Goal: Information Seeking & Learning: Learn about a topic

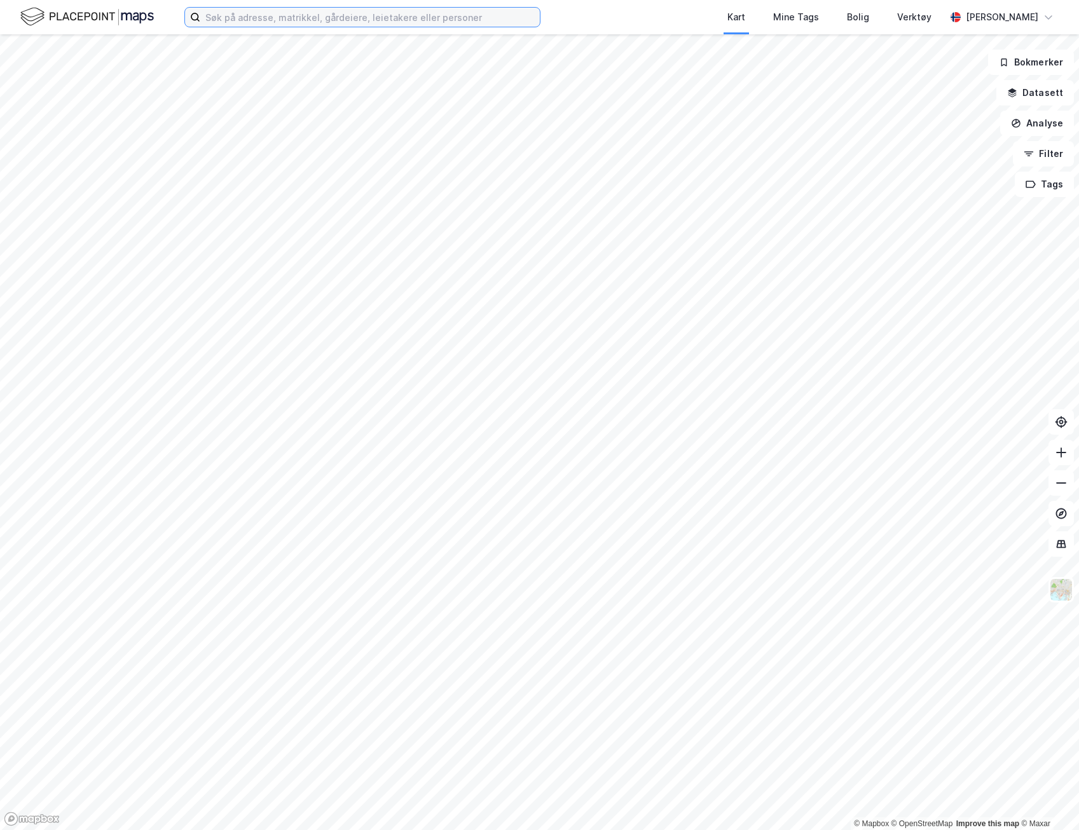
click at [285, 17] on input at bounding box center [369, 17] width 339 height 19
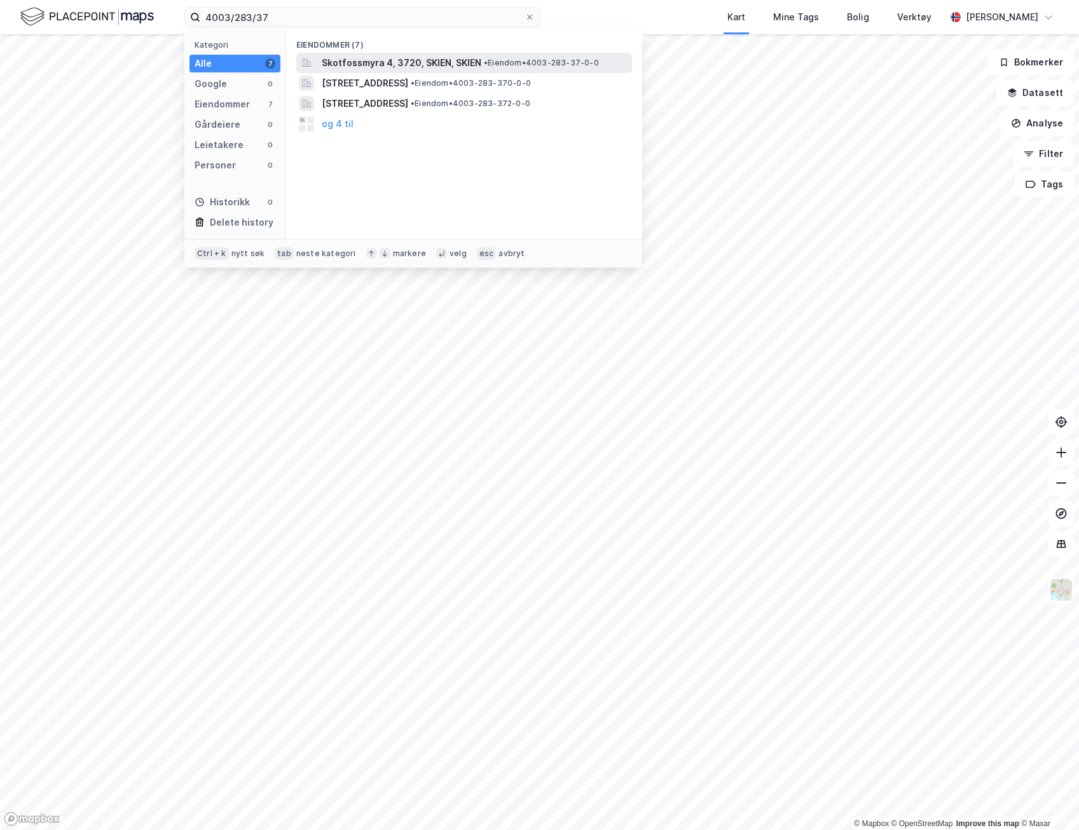
click at [404, 60] on span "Skotfossmyra 4, 3720, SKIEN, SKIEN" at bounding box center [402, 62] width 160 height 15
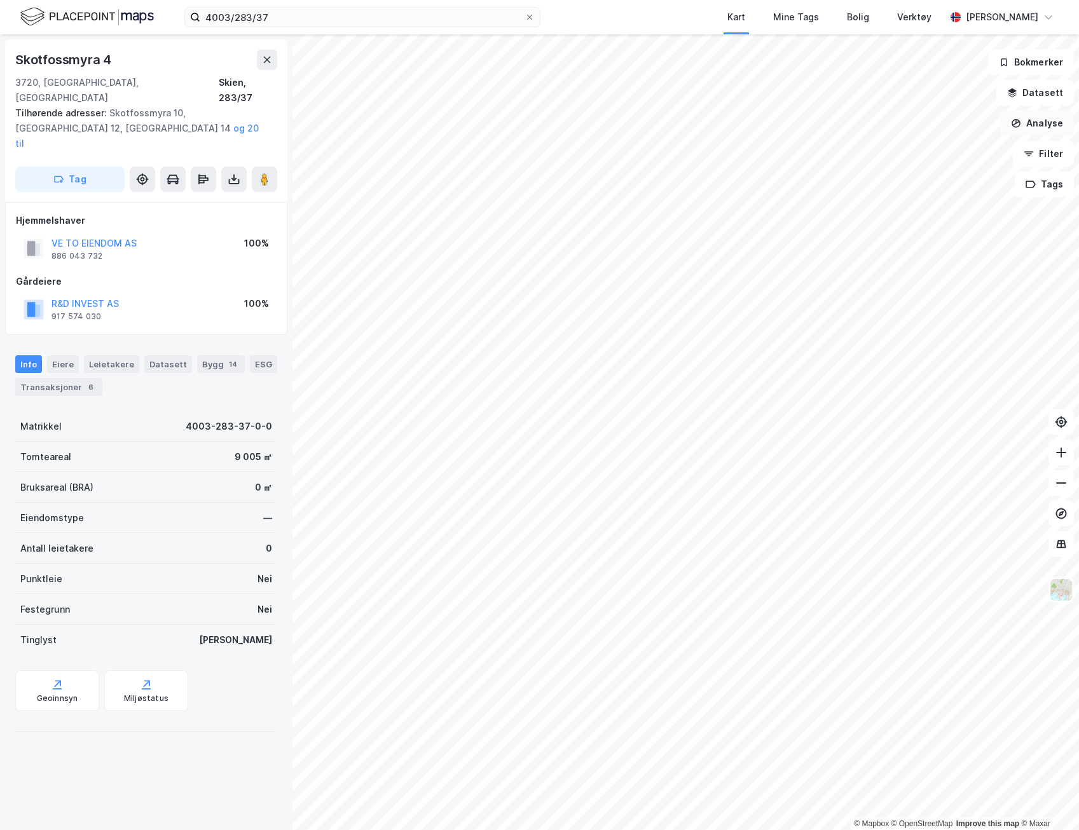
click at [1042, 124] on button "Analyse" at bounding box center [1037, 123] width 74 height 25
click at [1049, 89] on button "Datasett" at bounding box center [1035, 92] width 78 height 25
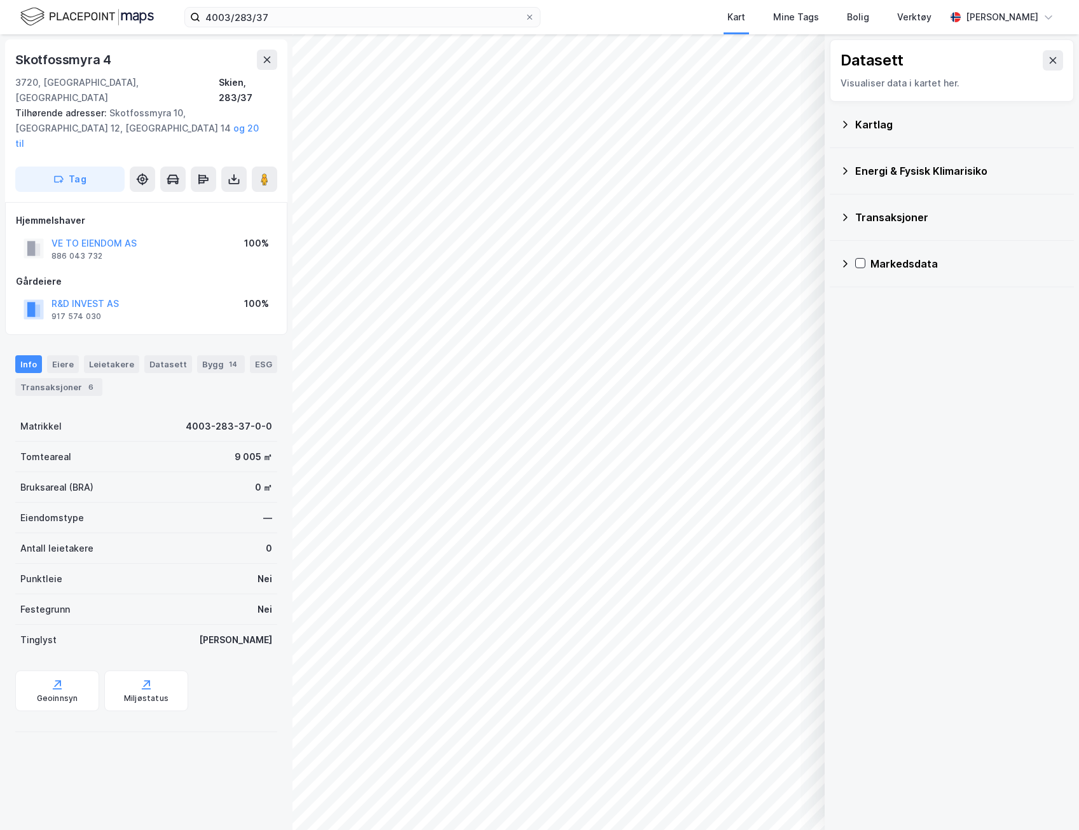
click at [845, 214] on icon at bounding box center [845, 217] width 10 height 10
click at [877, 246] on icon at bounding box center [876, 247] width 9 height 9
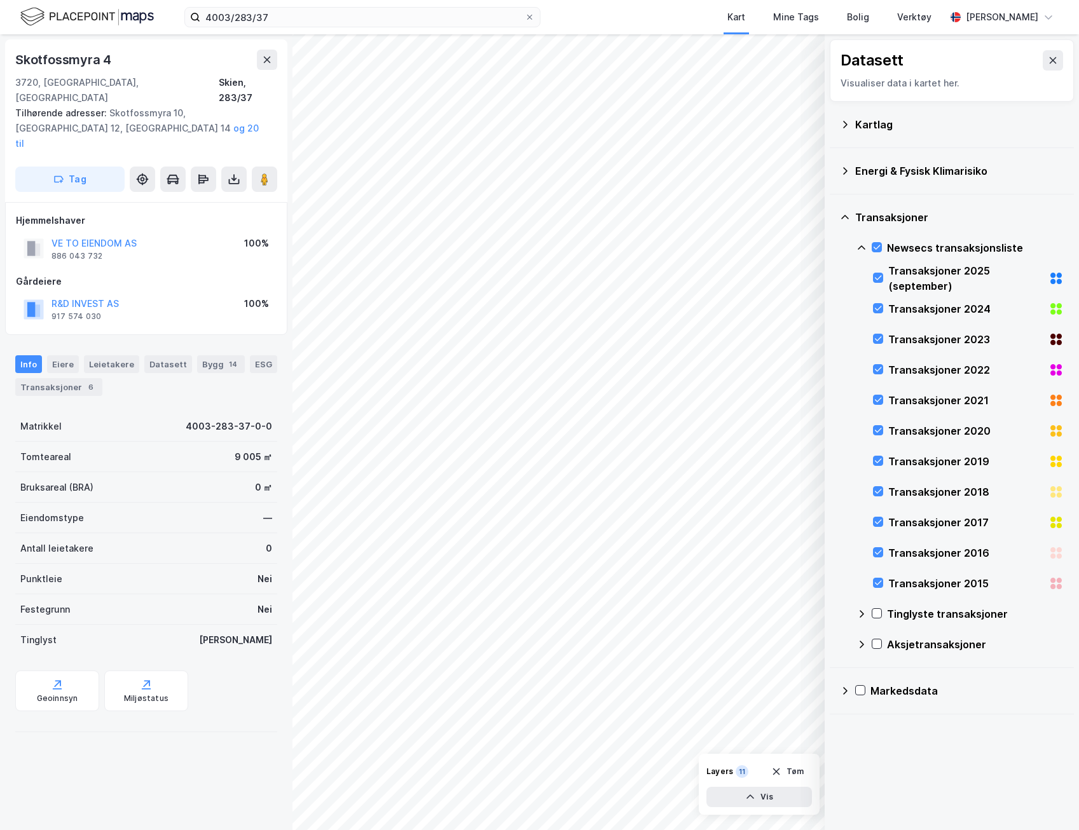
click at [884, 612] on div "Tinglyste transaksjoner" at bounding box center [959, 614] width 207 height 31
click at [878, 611] on icon at bounding box center [876, 613] width 9 height 9
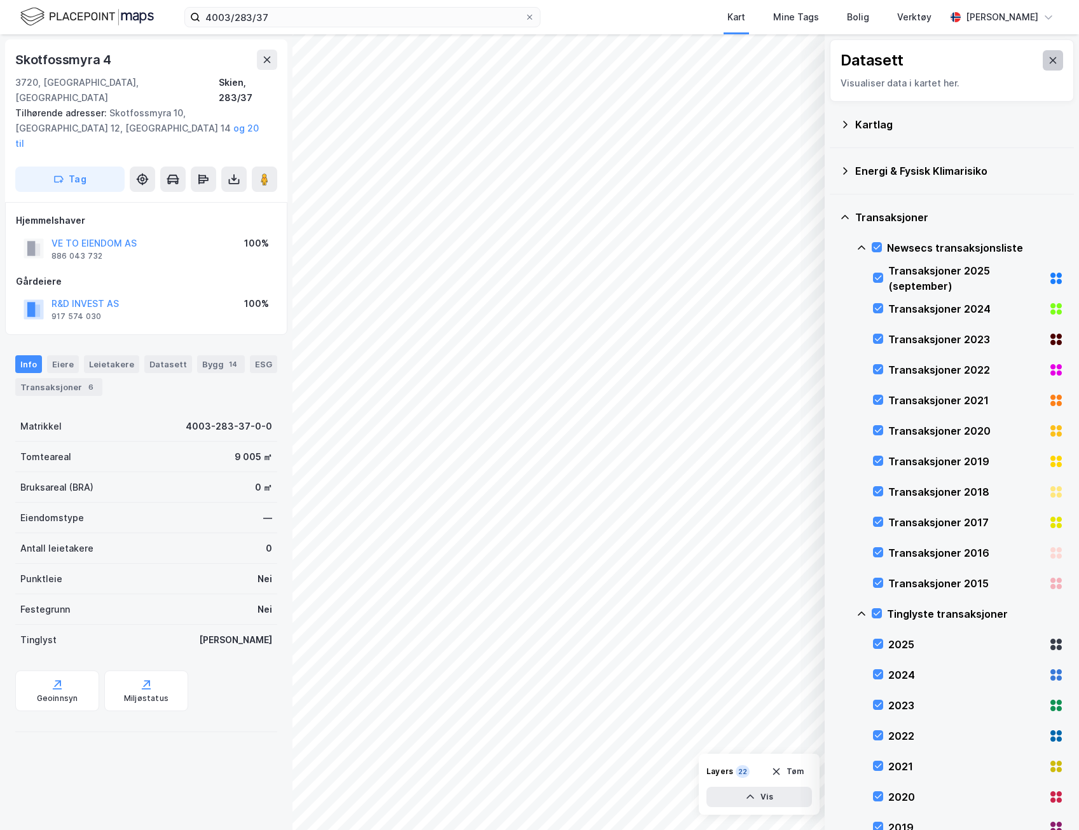
click at [1044, 53] on button at bounding box center [1052, 60] width 20 height 20
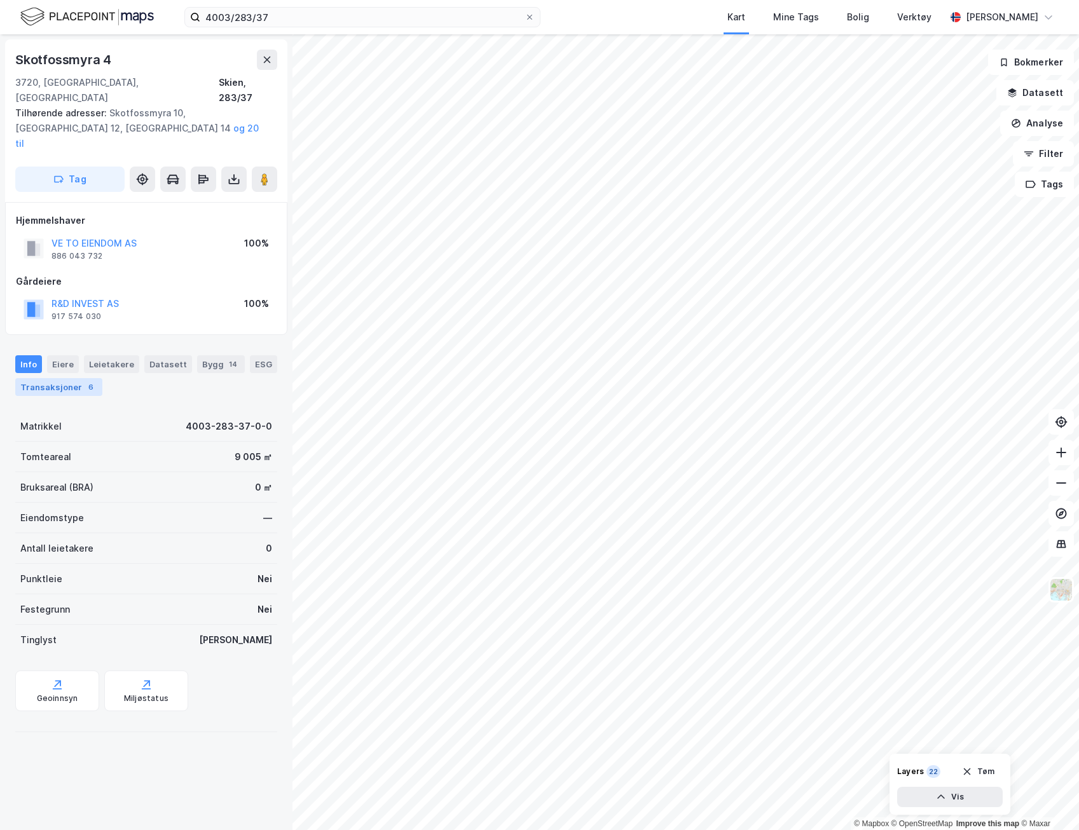
click at [67, 378] on div "Transaksjoner 6" at bounding box center [58, 387] width 87 height 18
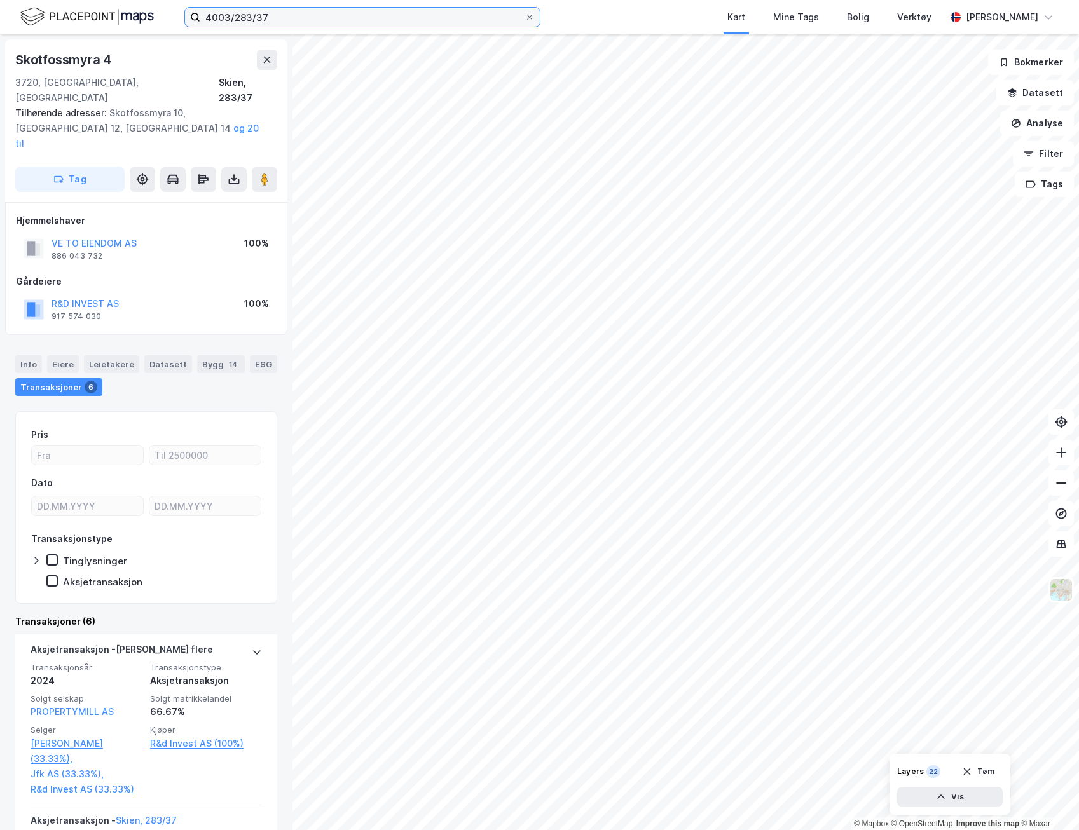
click at [273, 17] on input "4003/283/37" at bounding box center [362, 17] width 324 height 19
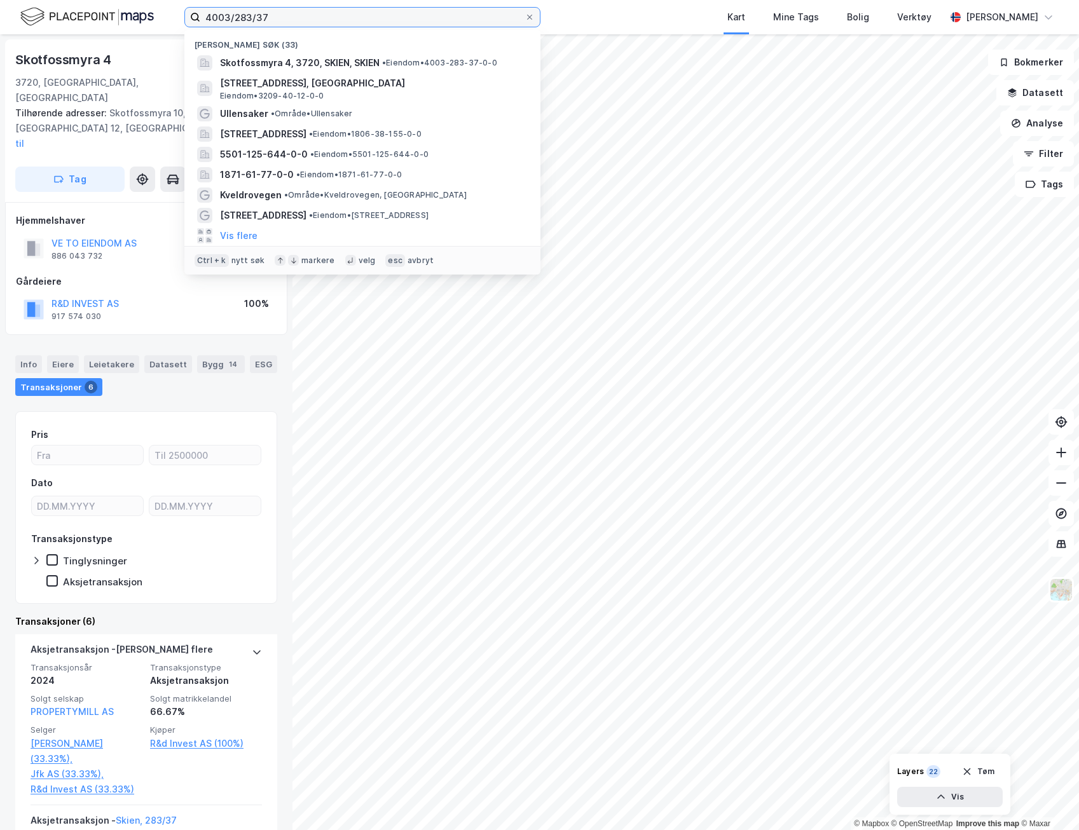
drag, startPoint x: 315, startPoint y: 12, endPoint x: 174, endPoint y: 22, distance: 140.8
click at [174, 22] on div "4003/283/37 Nylige søk (33) [GEOGRAPHIC_DATA] 4, 3720, SKIEN, SKIEN • Eiendom •…" at bounding box center [539, 17] width 1079 height 34
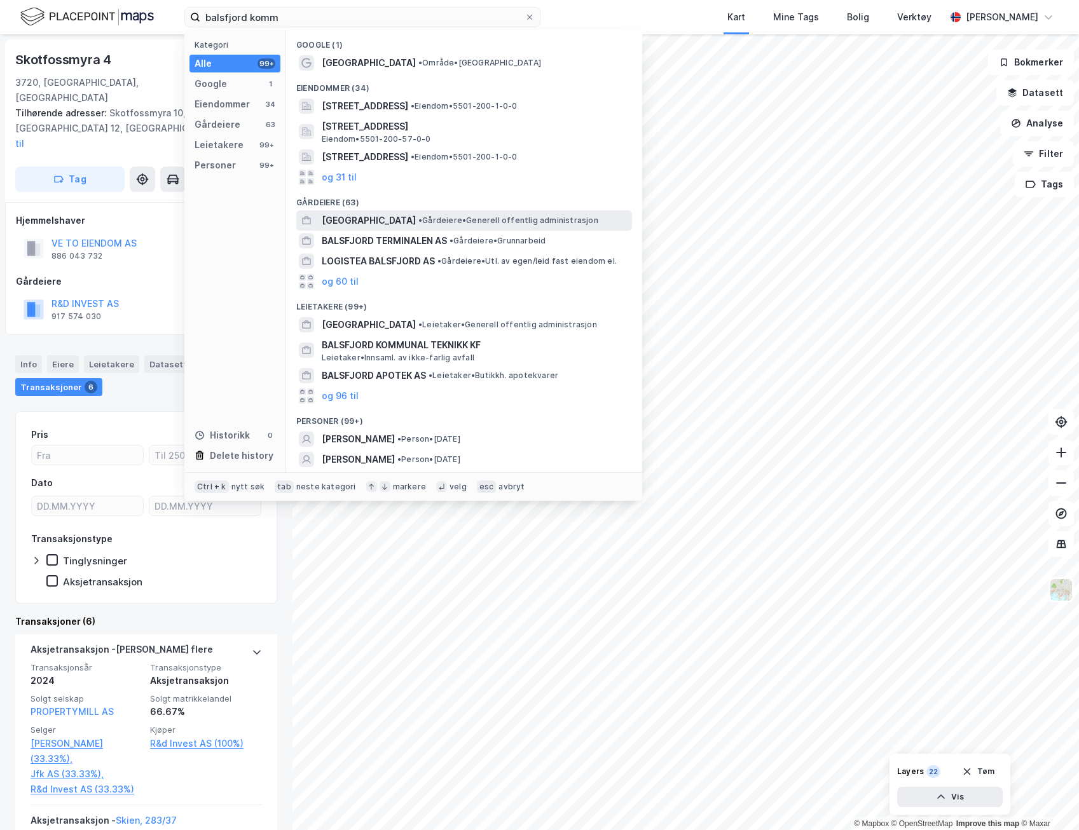
click at [366, 221] on span "[GEOGRAPHIC_DATA]" at bounding box center [369, 220] width 94 height 15
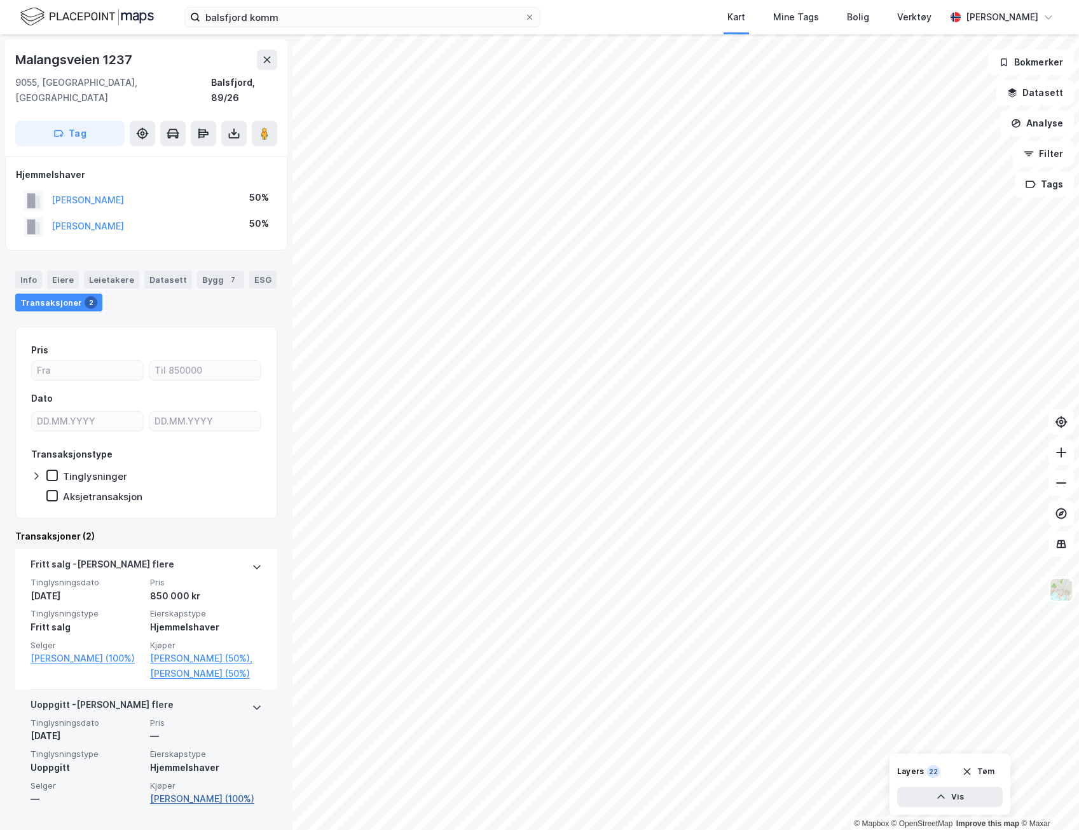
click at [199, 791] on link "[PERSON_NAME] (100%)" at bounding box center [206, 798] width 112 height 15
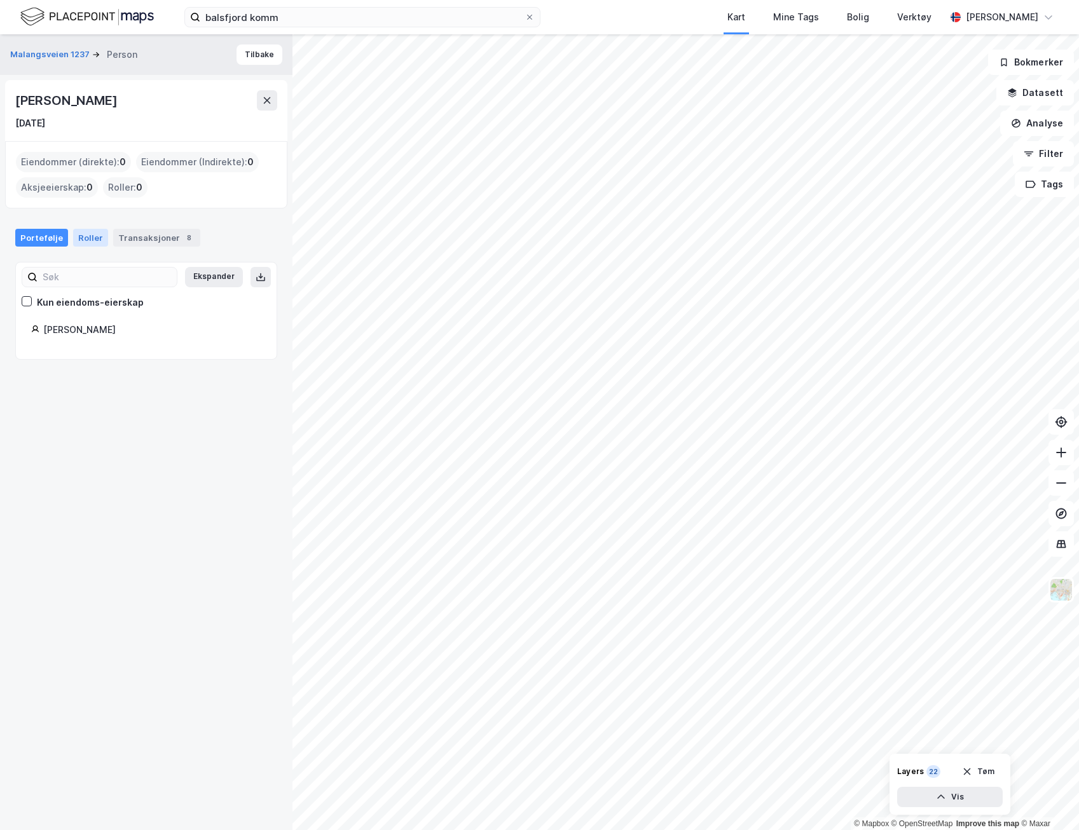
click at [88, 235] on div "Roller" at bounding box center [90, 238] width 35 height 18
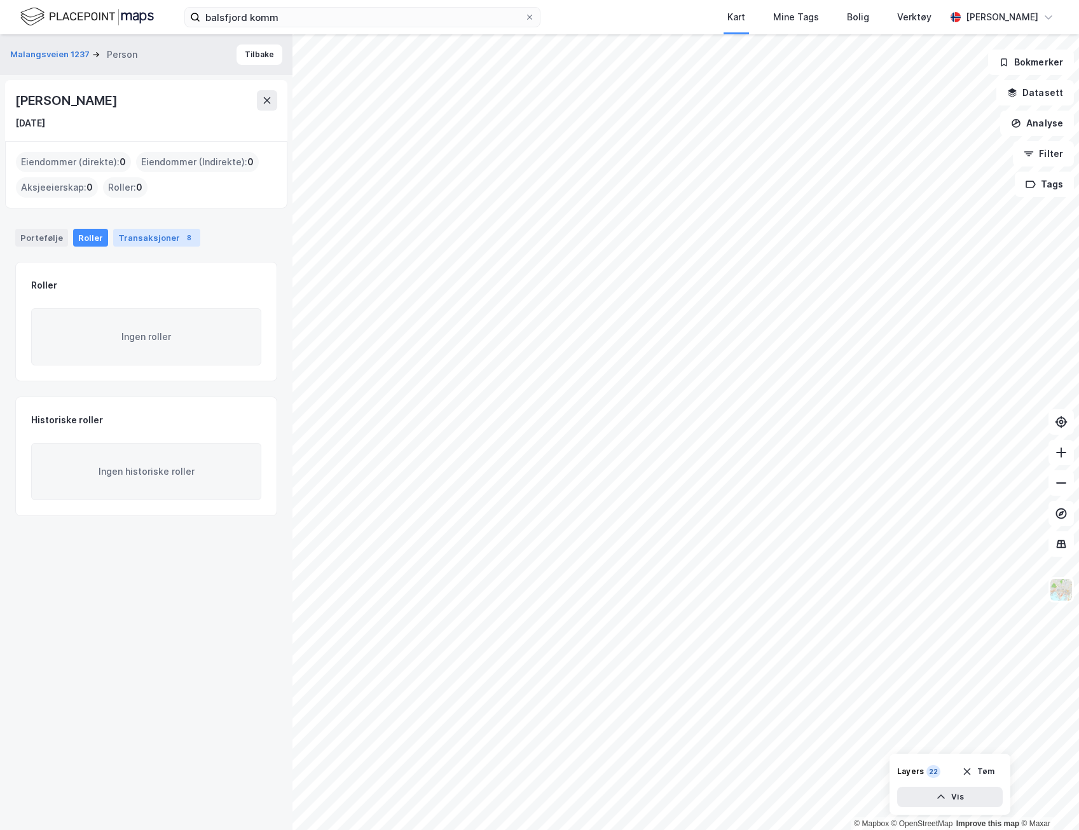
click at [141, 233] on div "Transaksjoner 8" at bounding box center [156, 238] width 87 height 18
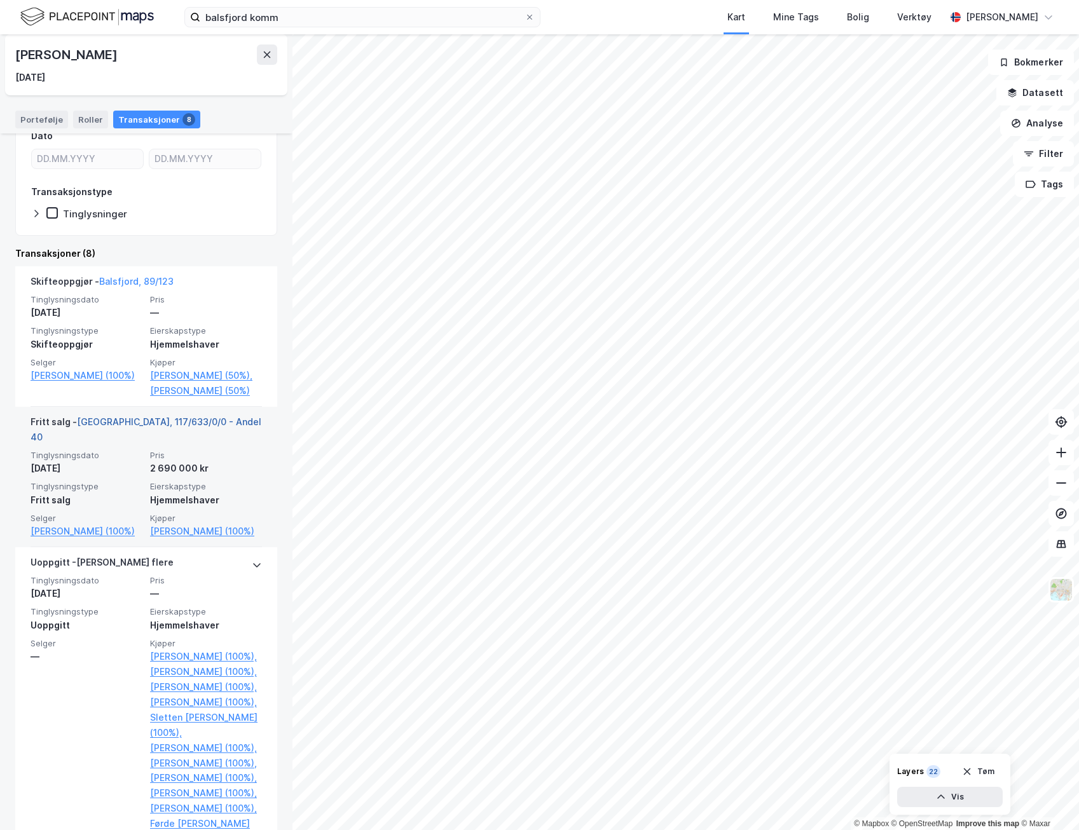
scroll to position [127, 0]
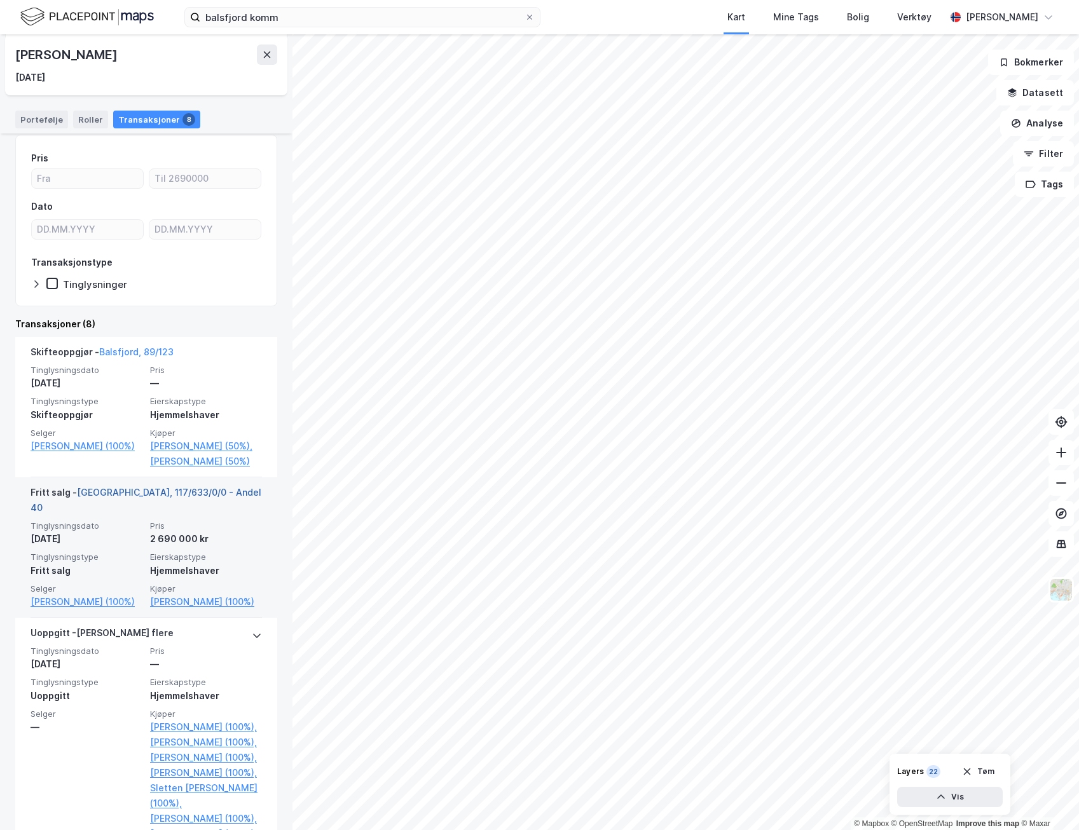
click at [174, 512] on link "[GEOGRAPHIC_DATA], 117/633/0/0 - Andel 40" at bounding box center [146, 500] width 231 height 26
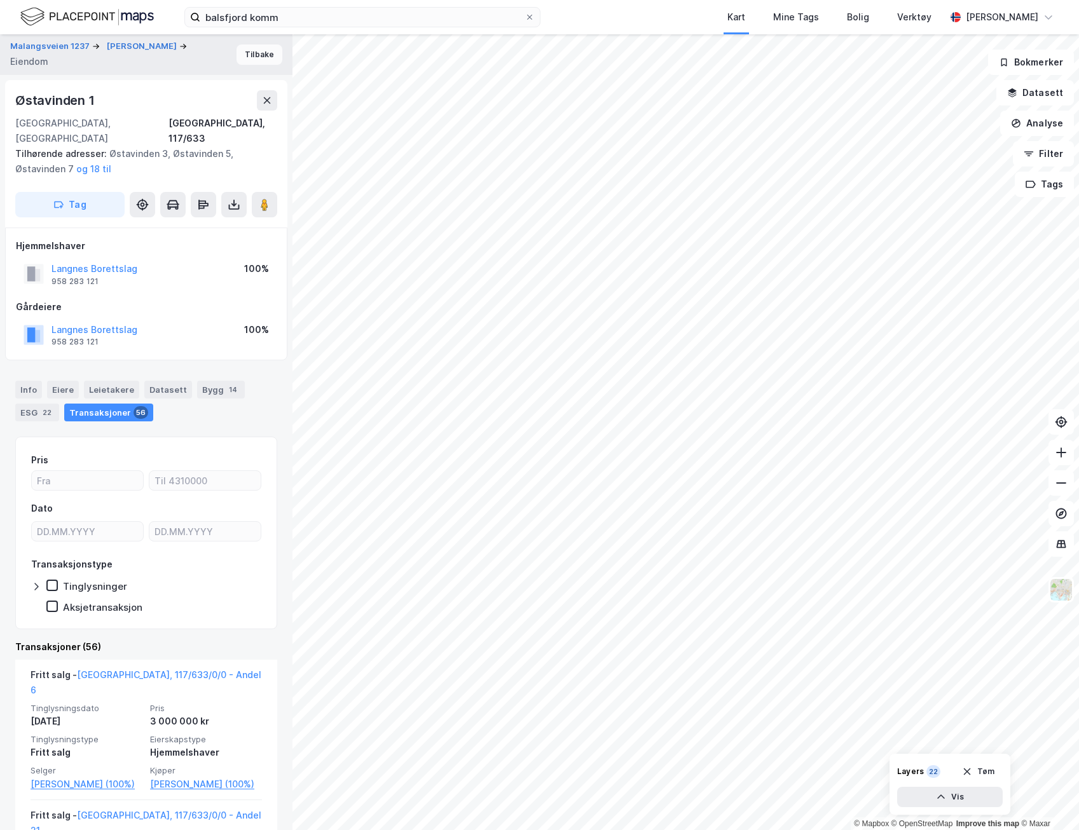
click at [257, 53] on button "Tilbake" at bounding box center [259, 54] width 46 height 20
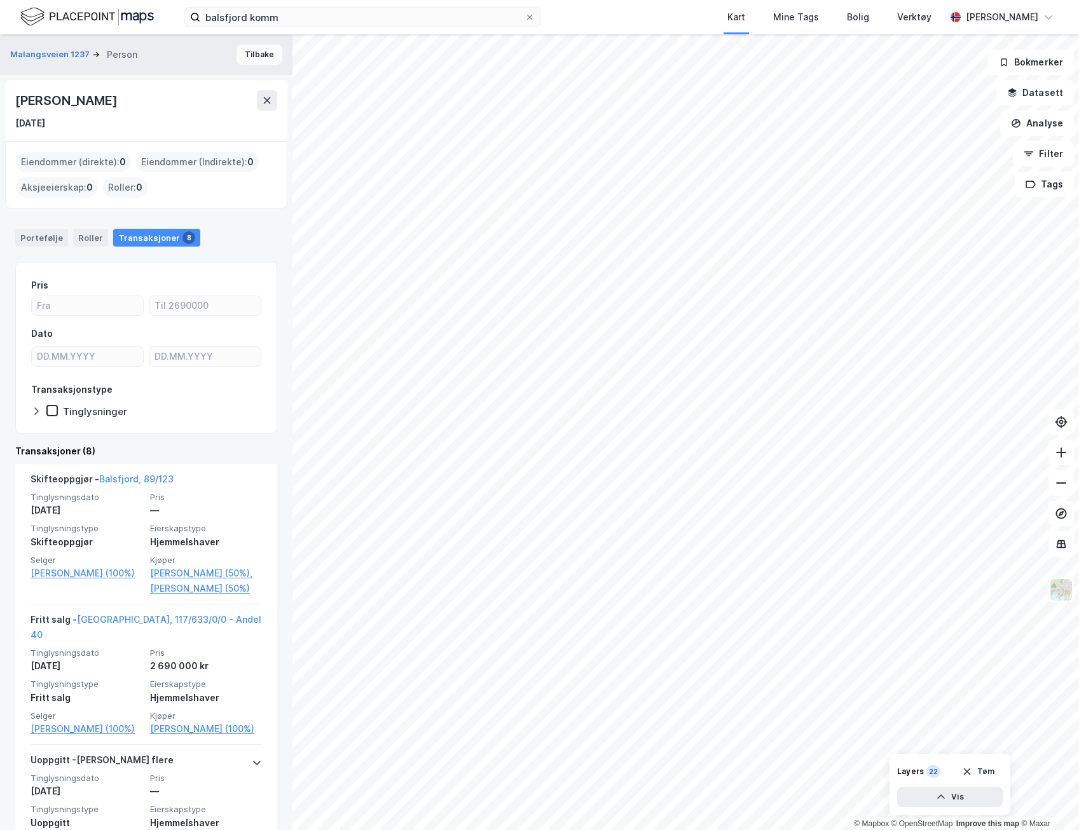
click at [240, 56] on button "Tilbake" at bounding box center [259, 54] width 46 height 20
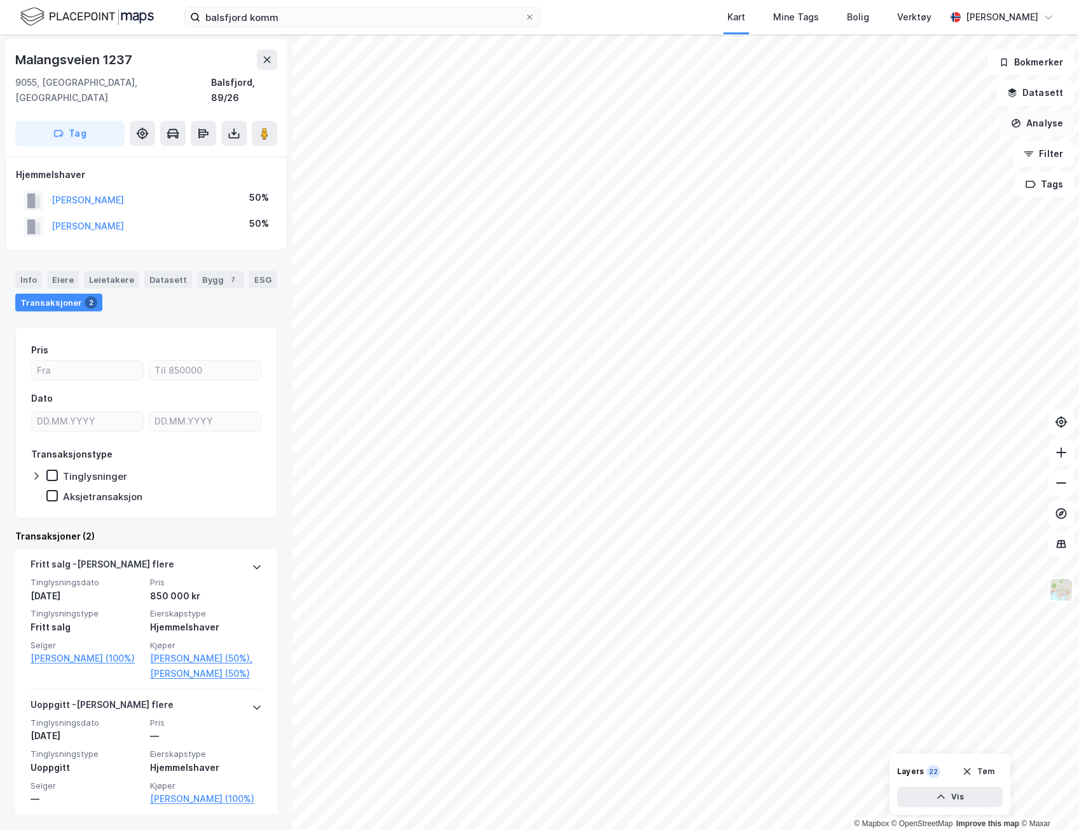
click at [1044, 126] on button "Analyse" at bounding box center [1037, 123] width 74 height 25
click at [891, 132] on div "Mål avstand" at bounding box center [918, 124] width 146 height 21
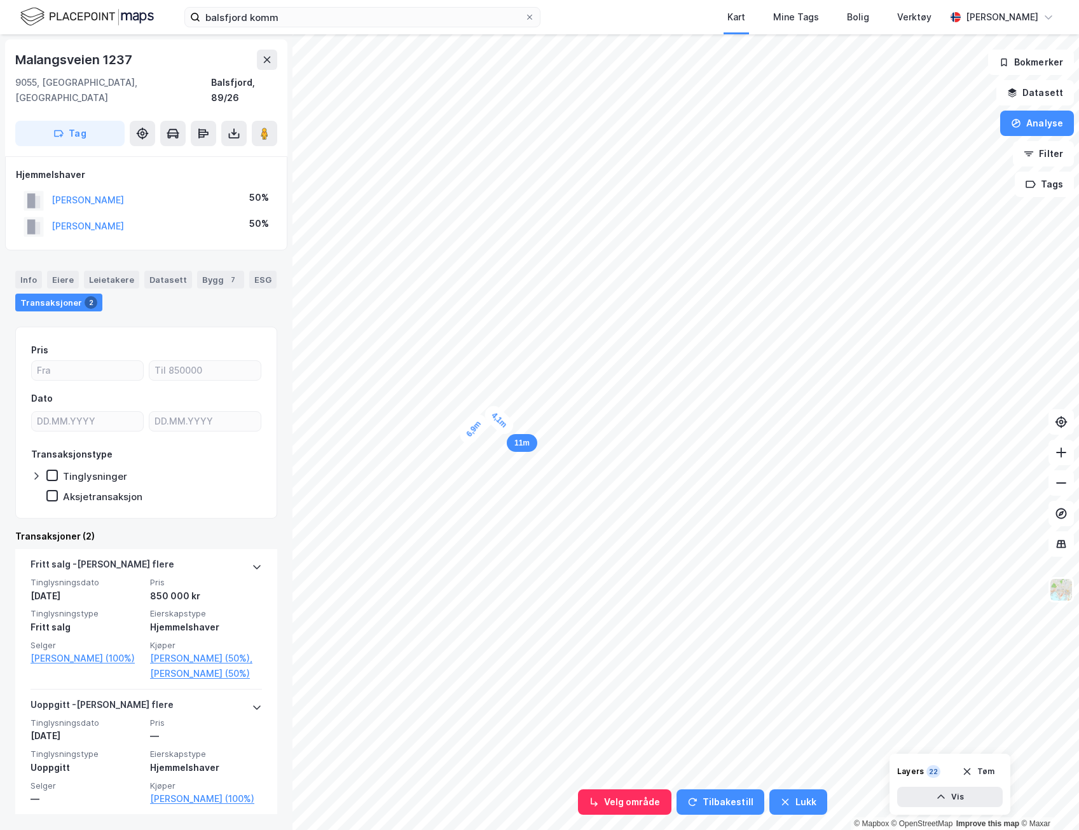
click at [509, 431] on div "4,1m" at bounding box center [499, 420] width 36 height 36
click at [1035, 121] on button "Analyse" at bounding box center [1037, 123] width 74 height 25
click at [1038, 93] on button "Datasett" at bounding box center [1035, 92] width 78 height 25
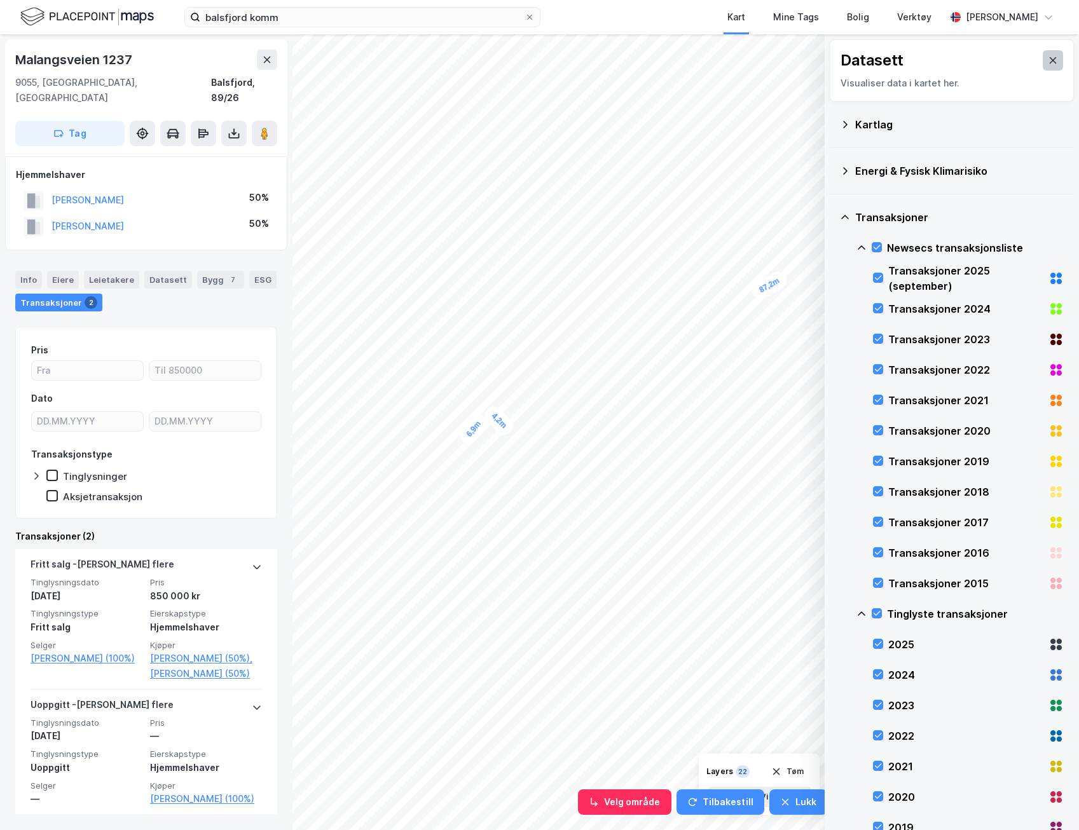
click at [1042, 65] on button at bounding box center [1052, 60] width 20 height 20
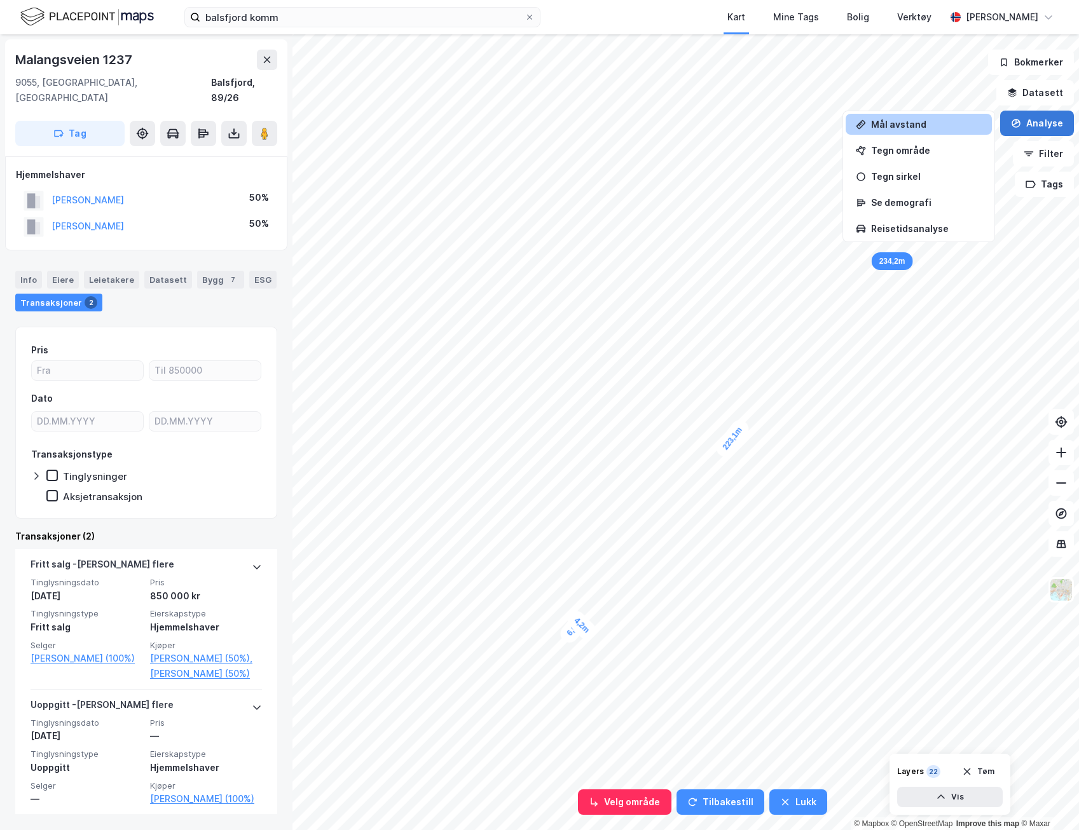
click at [1024, 123] on button "Analyse" at bounding box center [1037, 123] width 74 height 25
click at [956, 127] on div "Mål avstand" at bounding box center [926, 124] width 111 height 11
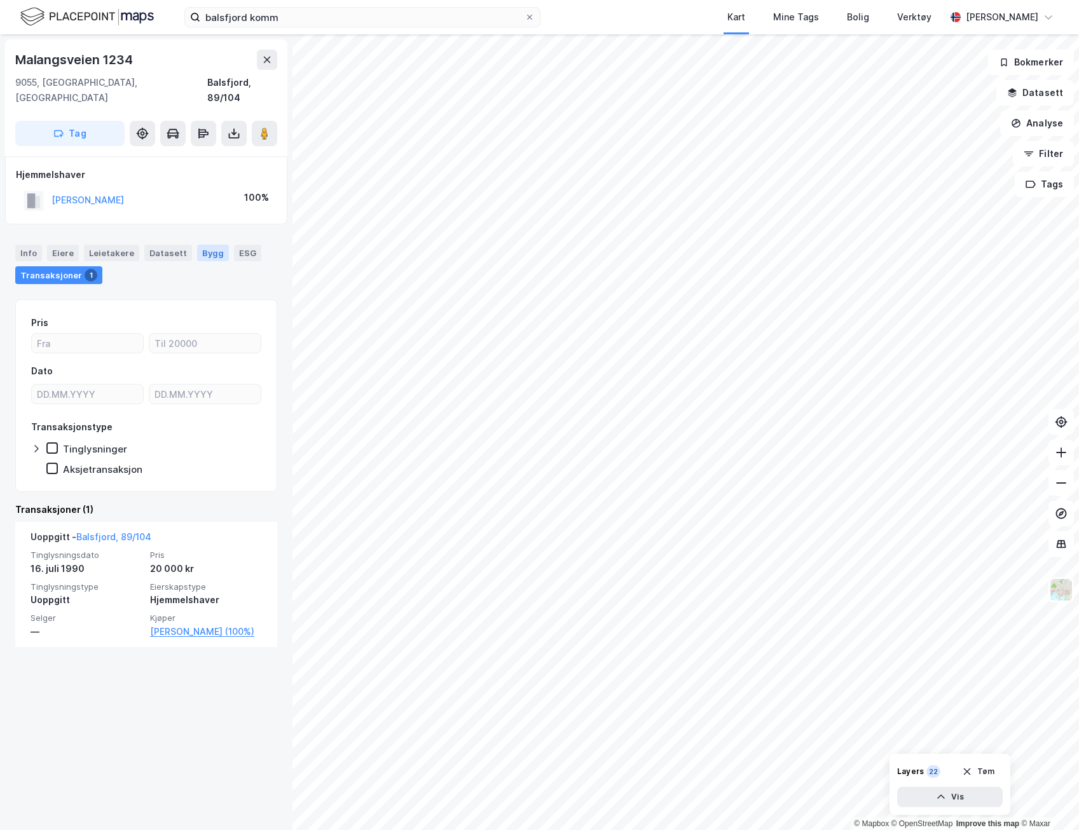
click at [197, 245] on div "Bygg" at bounding box center [213, 253] width 32 height 17
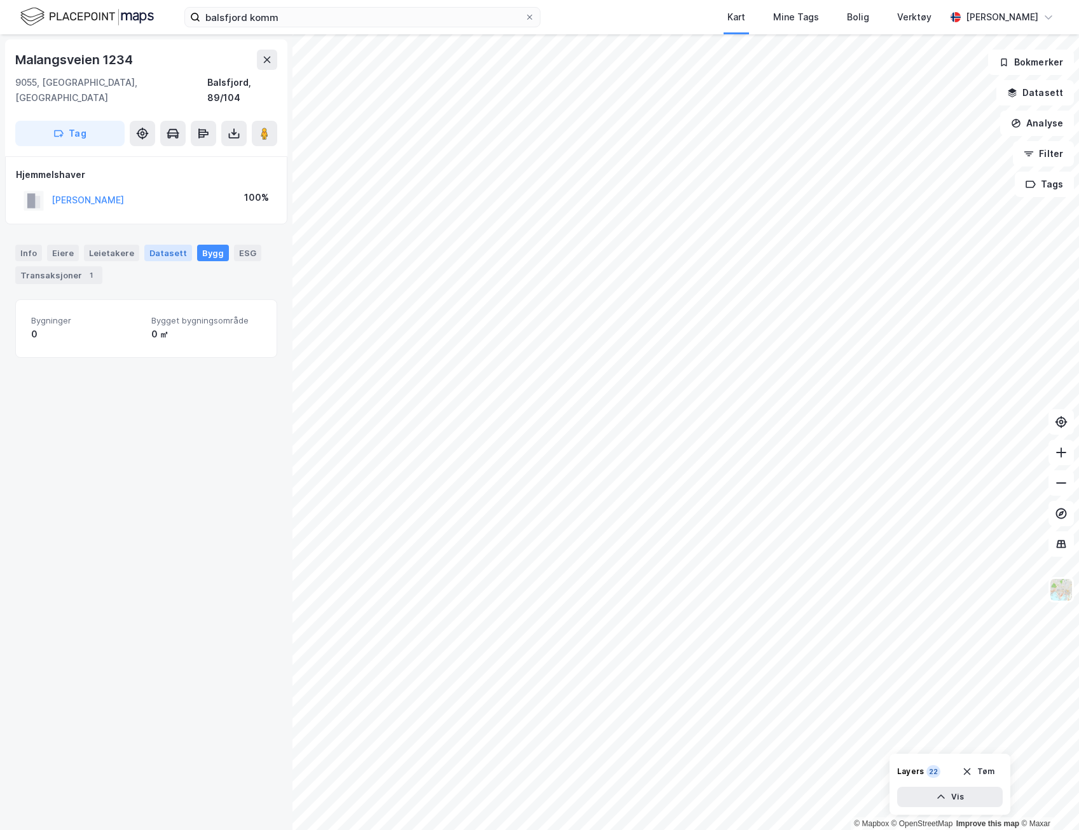
click at [158, 245] on div "Datasett" at bounding box center [168, 253] width 48 height 17
click at [96, 245] on div "Leietakere" at bounding box center [111, 253] width 55 height 17
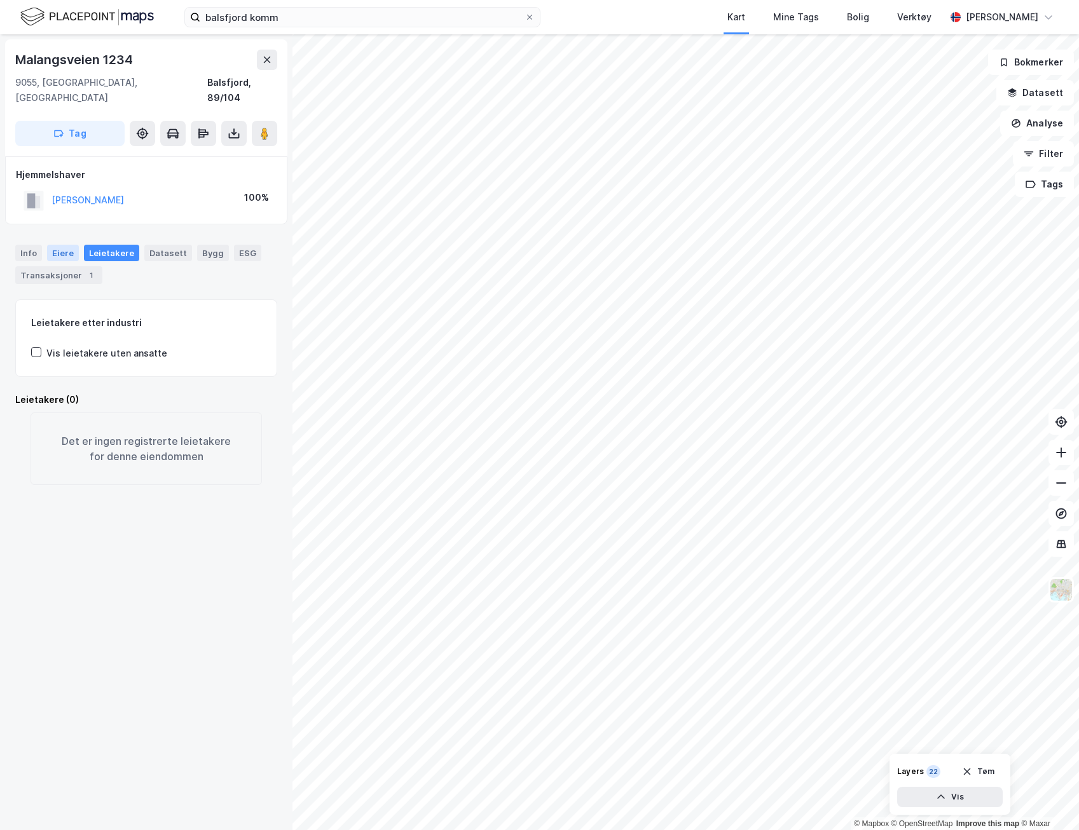
click at [63, 245] on div "Eiere" at bounding box center [63, 253] width 32 height 17
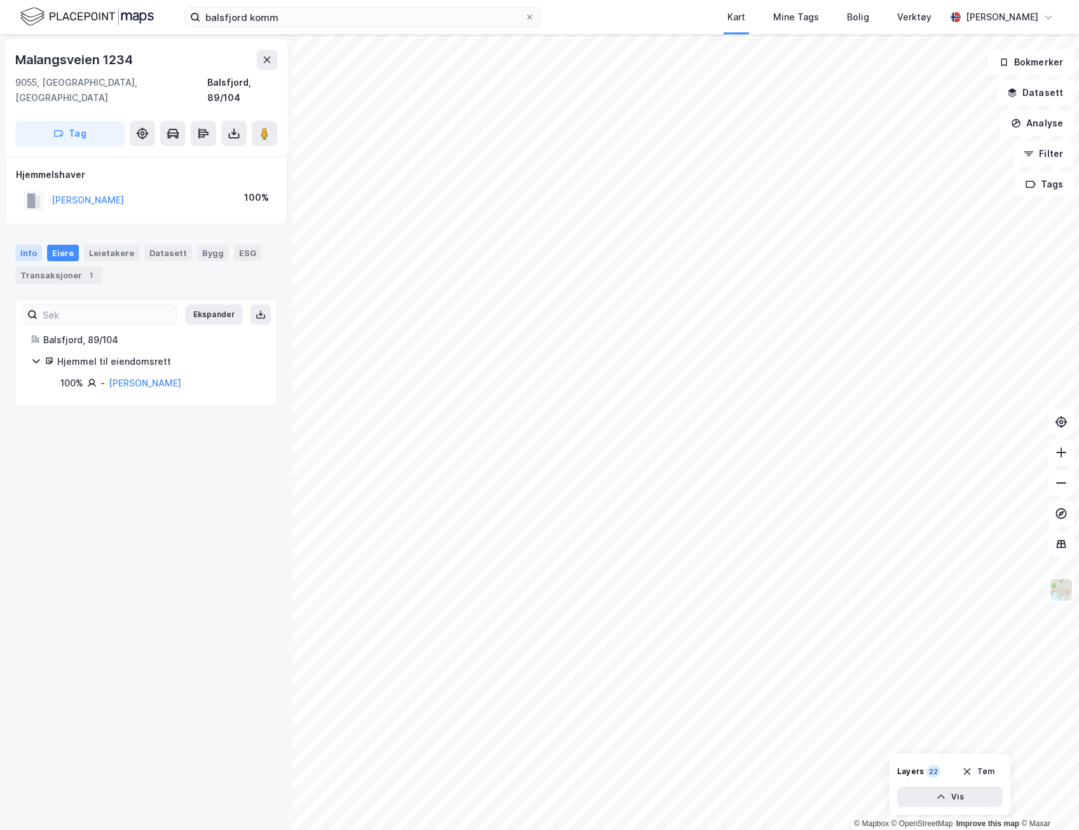
click at [25, 245] on div "Info" at bounding box center [28, 253] width 27 height 17
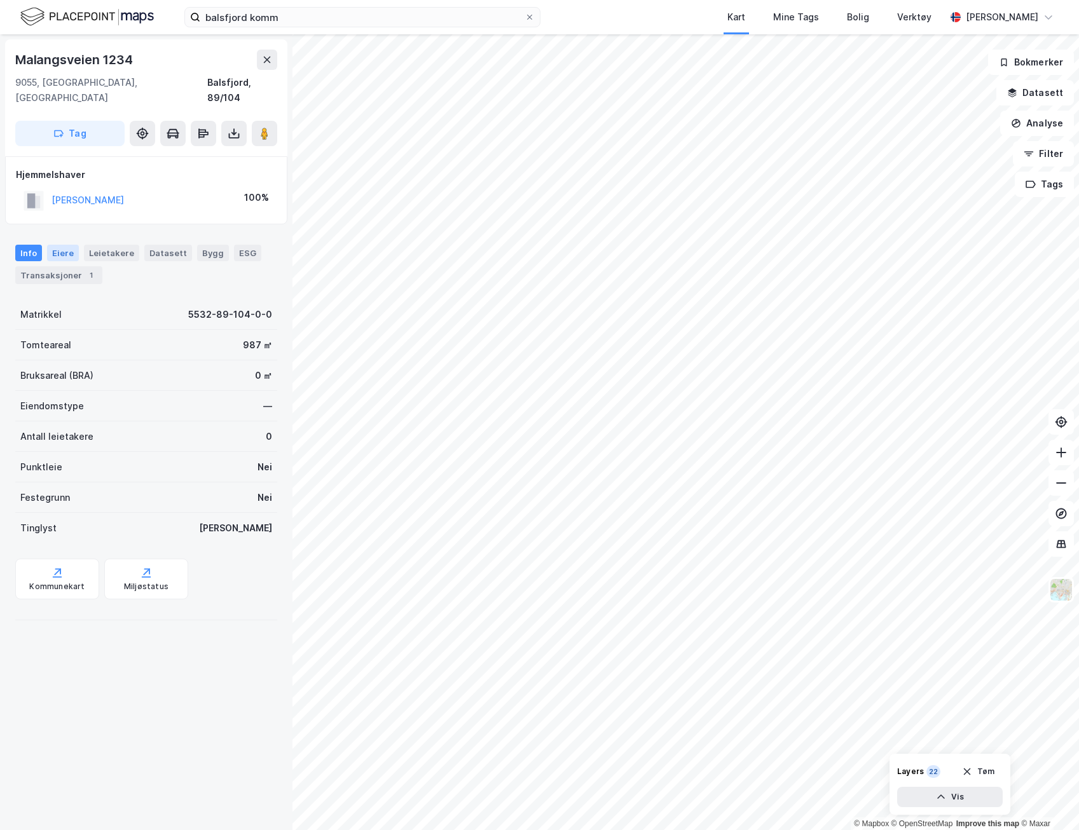
click at [66, 245] on div "Eiere" at bounding box center [63, 253] width 32 height 17
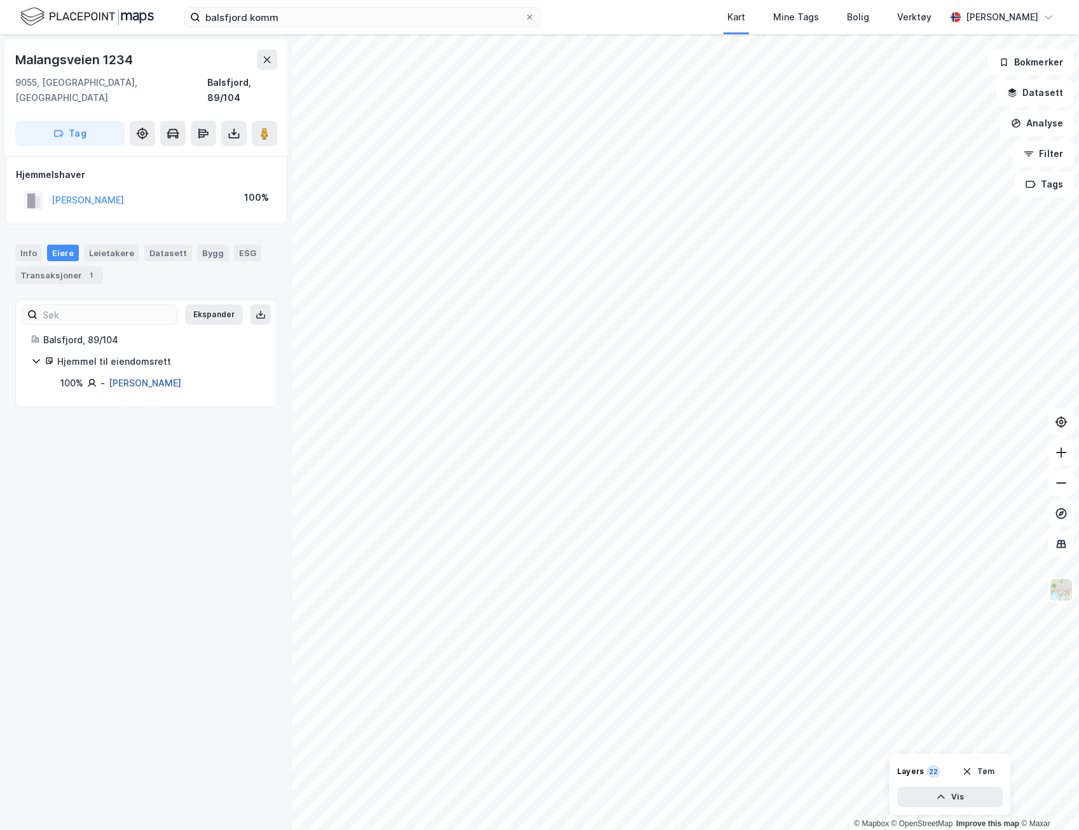
click at [138, 378] on link "[PERSON_NAME]" at bounding box center [145, 383] width 72 height 11
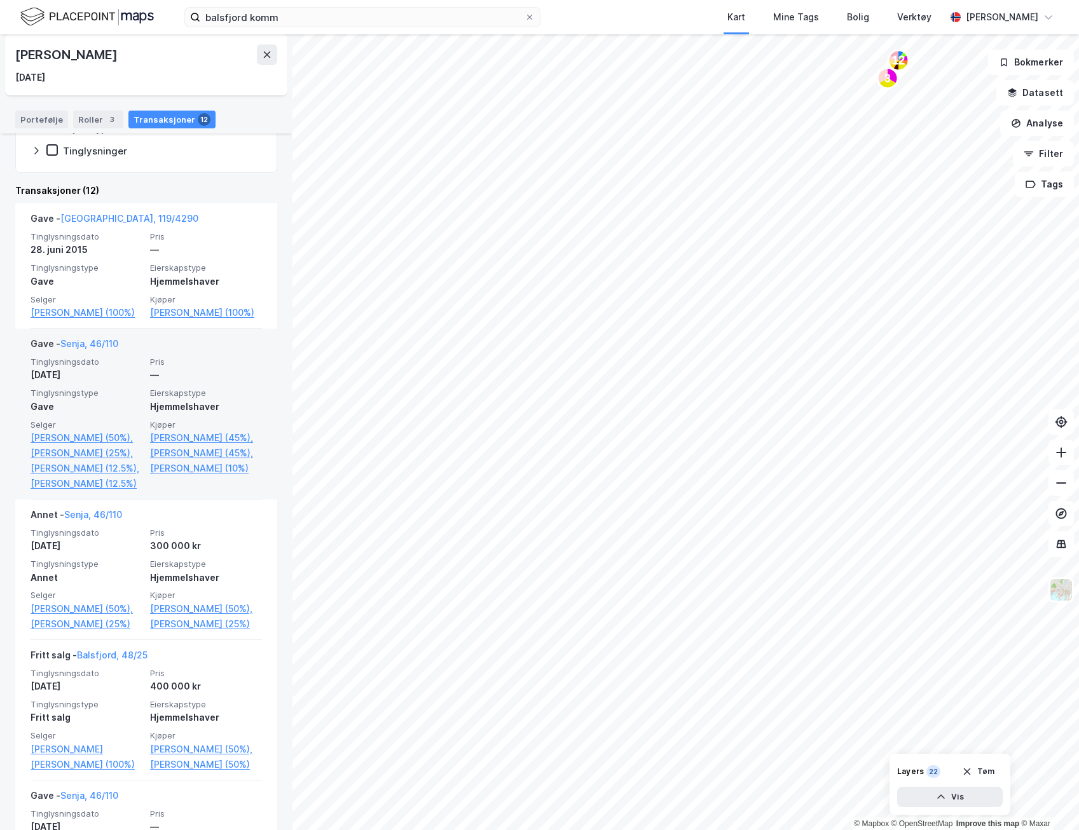
scroll to position [254, 0]
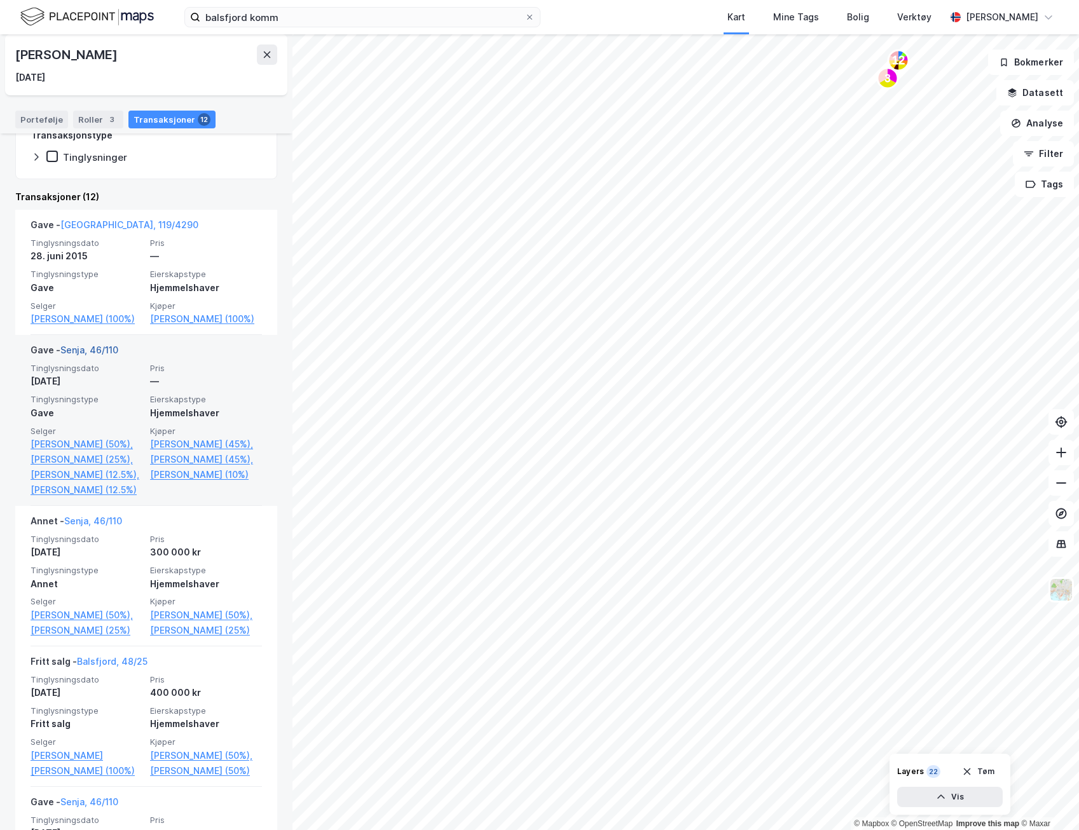
click at [94, 355] on link "Senja, 46/110" at bounding box center [89, 350] width 58 height 11
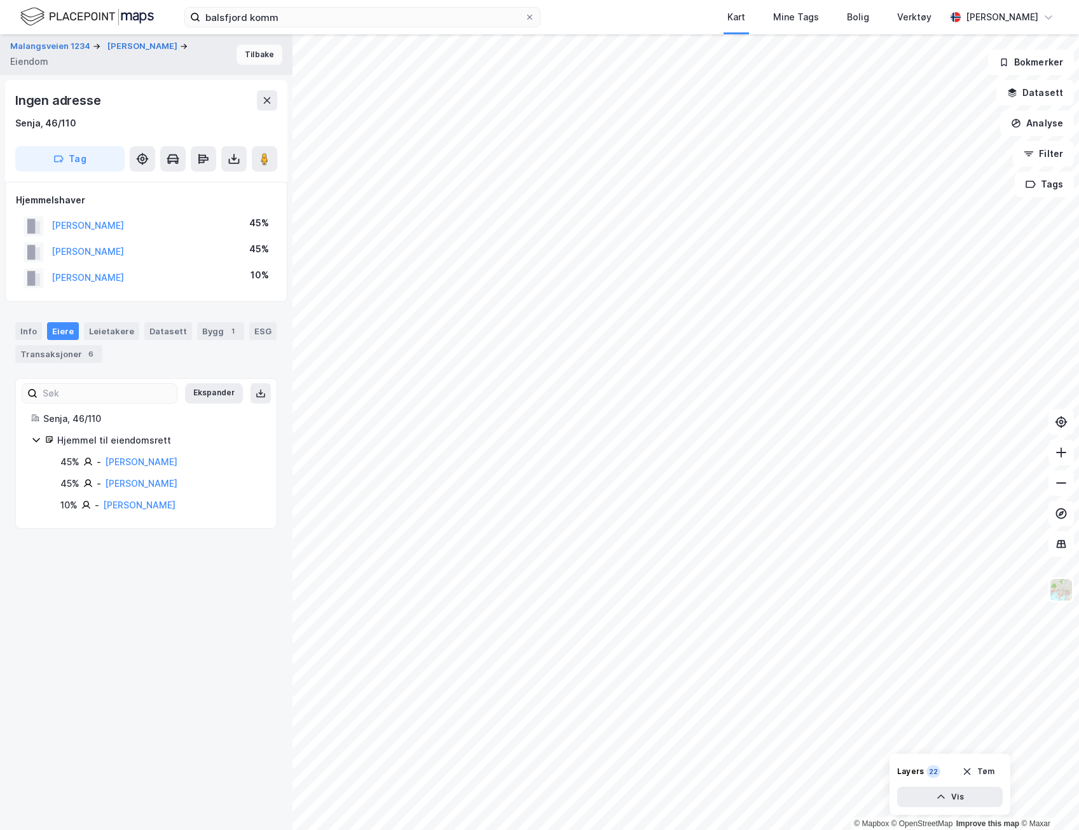
click at [243, 50] on button "Tilbake" at bounding box center [259, 54] width 46 height 20
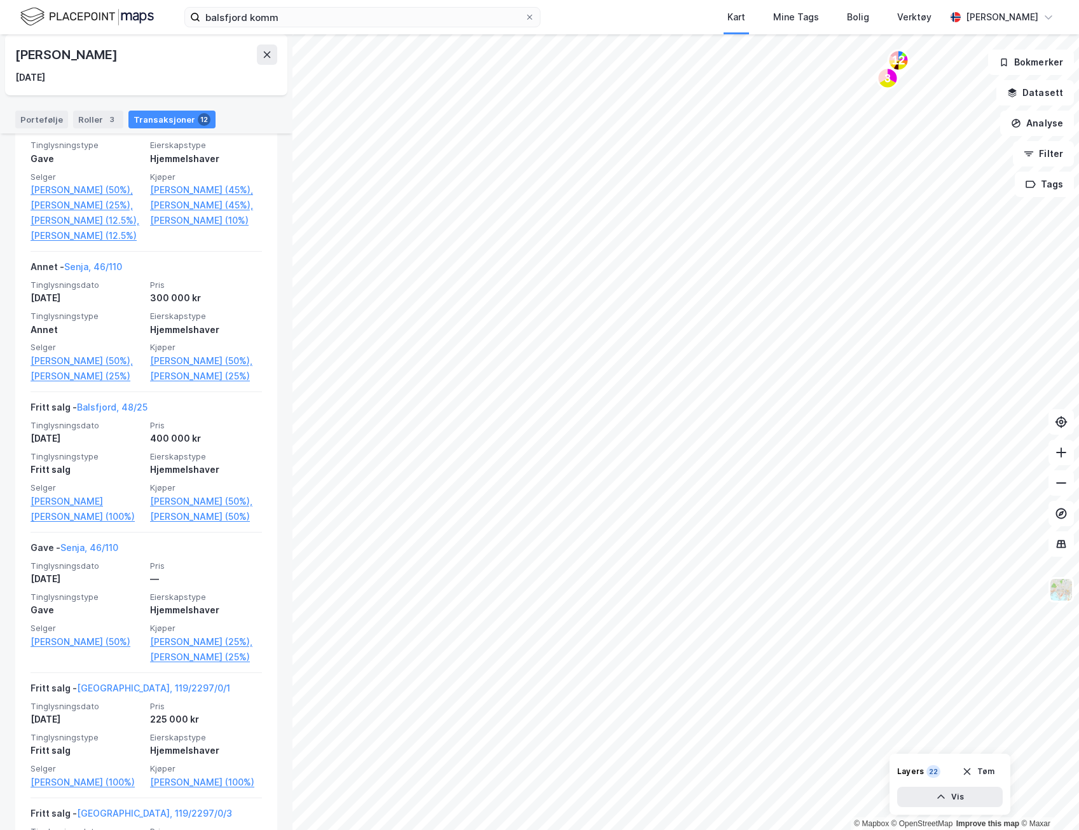
scroll to position [572, 0]
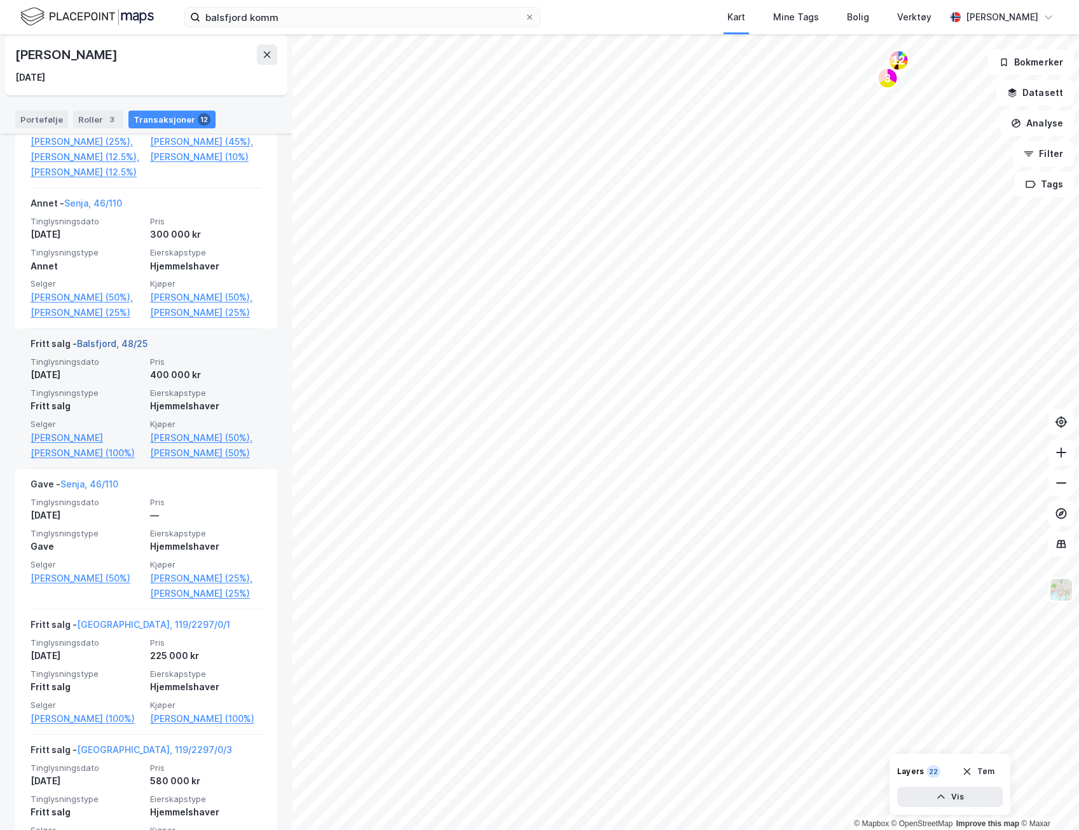
click at [125, 349] on link "Balsfjord, 48/25" at bounding box center [112, 343] width 71 height 11
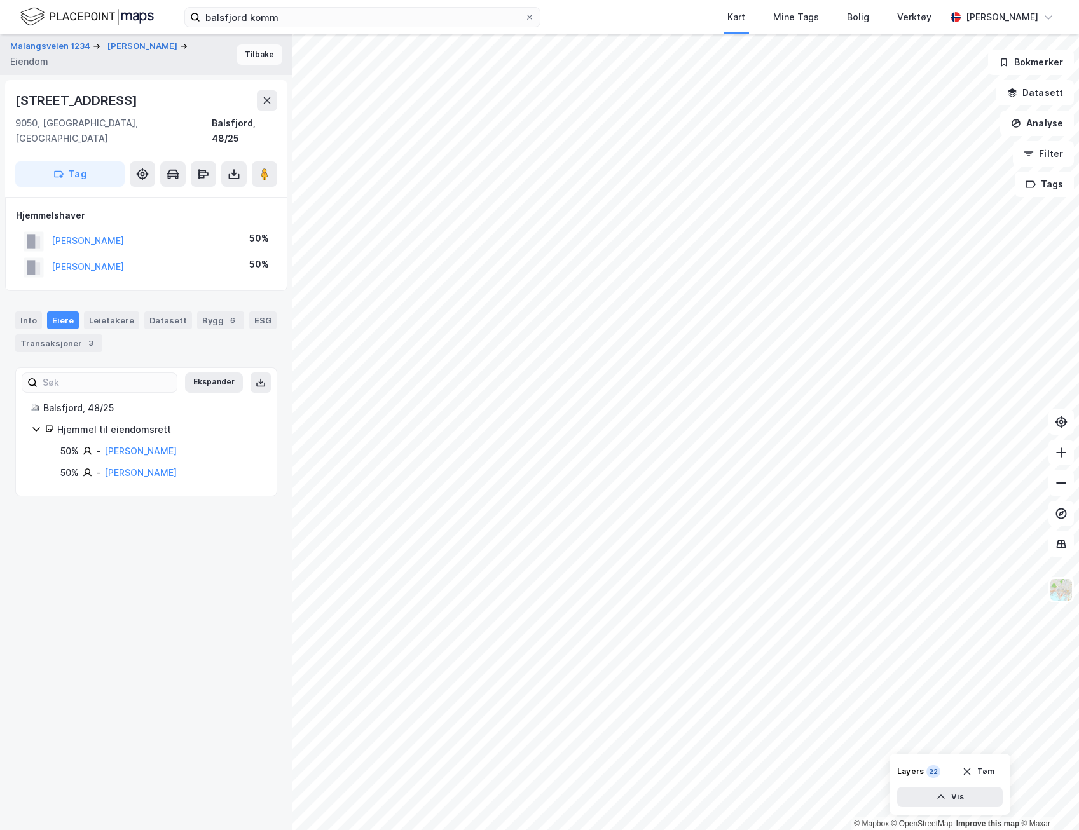
click at [250, 58] on button "Tilbake" at bounding box center [259, 54] width 46 height 20
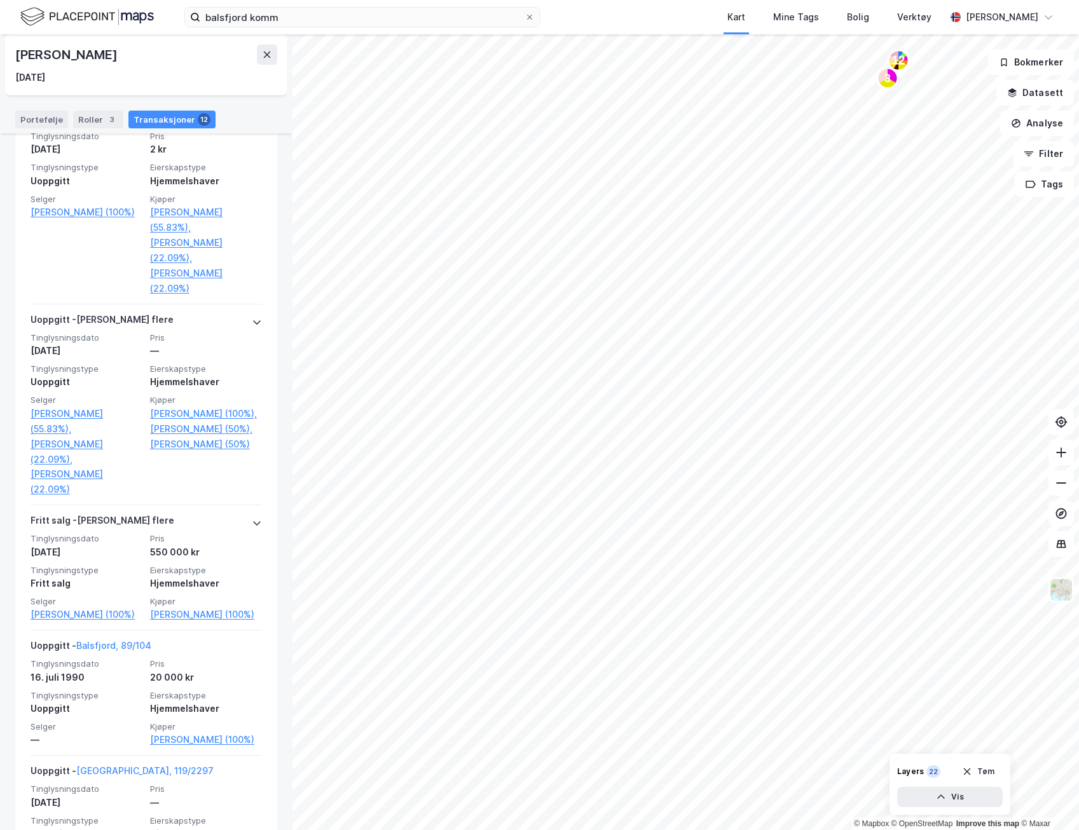
scroll to position [1471, 0]
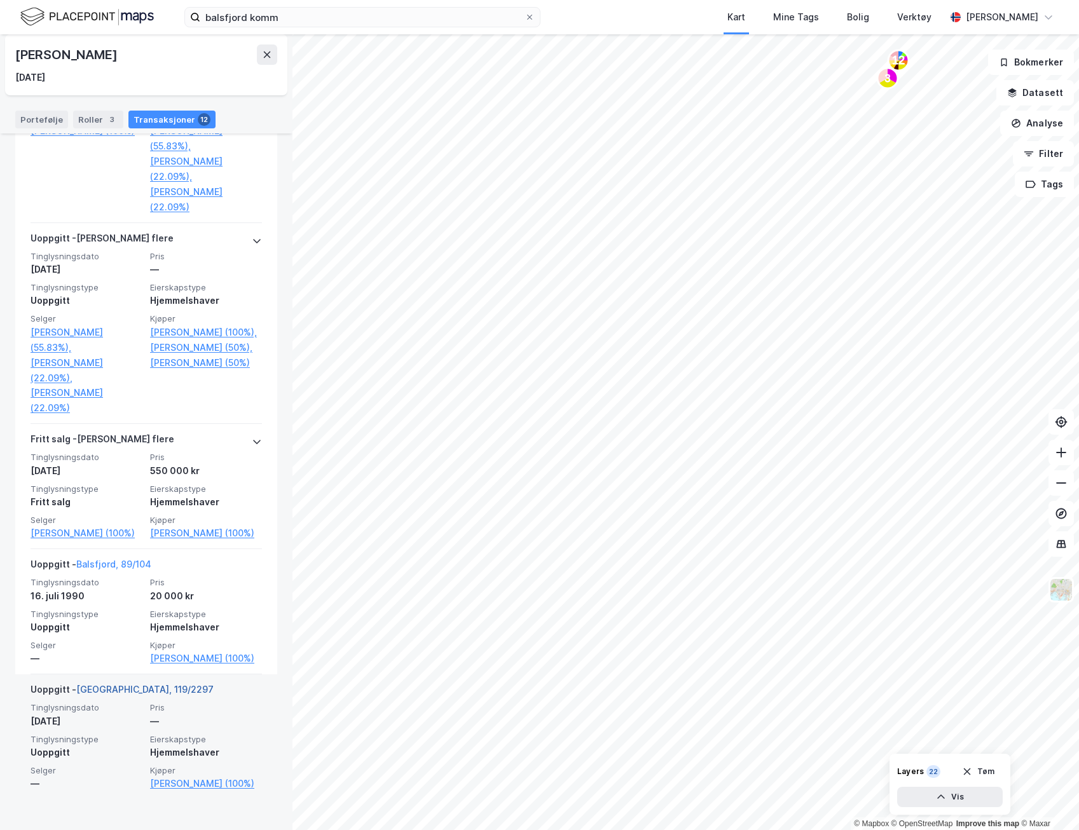
click at [120, 695] on link "[GEOGRAPHIC_DATA], 119/2297" at bounding box center [144, 689] width 137 height 11
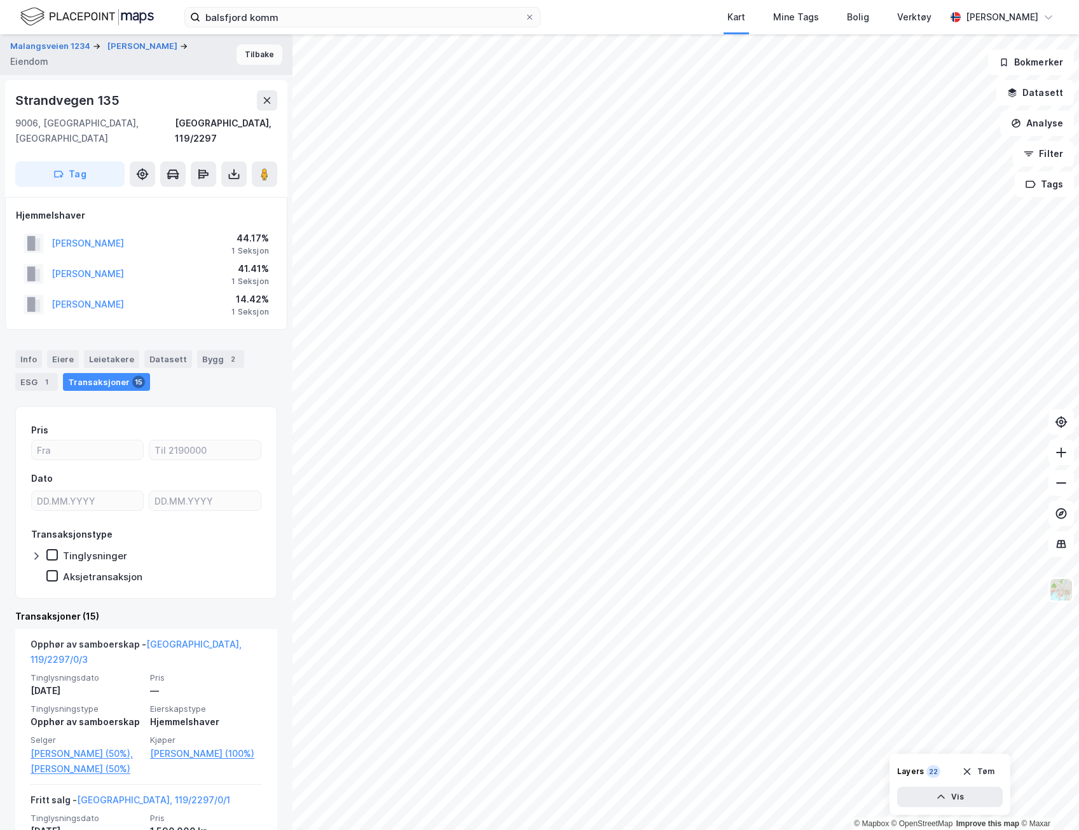
click at [243, 53] on button "Tilbake" at bounding box center [259, 54] width 46 height 20
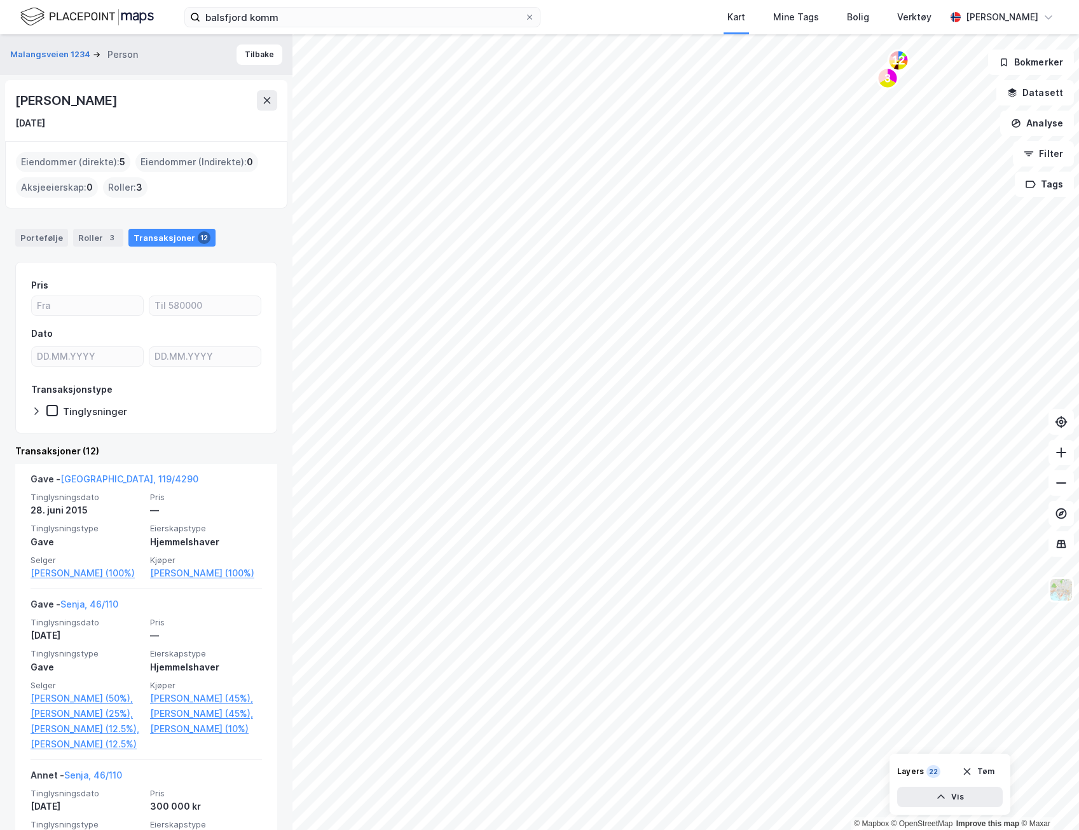
click at [65, 161] on div "Eiendommer (direkte) : 5" at bounding box center [73, 162] width 114 height 20
click at [120, 163] on span "5" at bounding box center [122, 161] width 6 height 15
click at [92, 239] on div "Roller 3" at bounding box center [98, 238] width 50 height 18
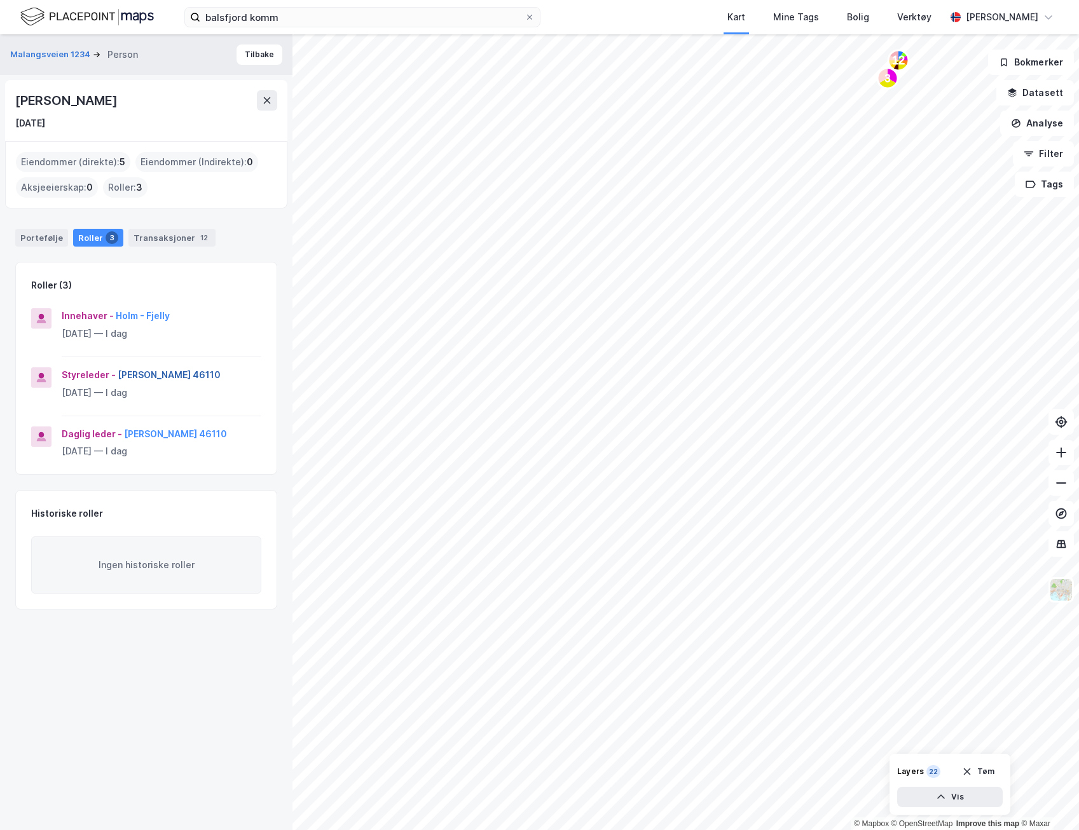
click at [0, 0] on button "[PERSON_NAME] 46110" at bounding box center [0, 0] width 0 height 0
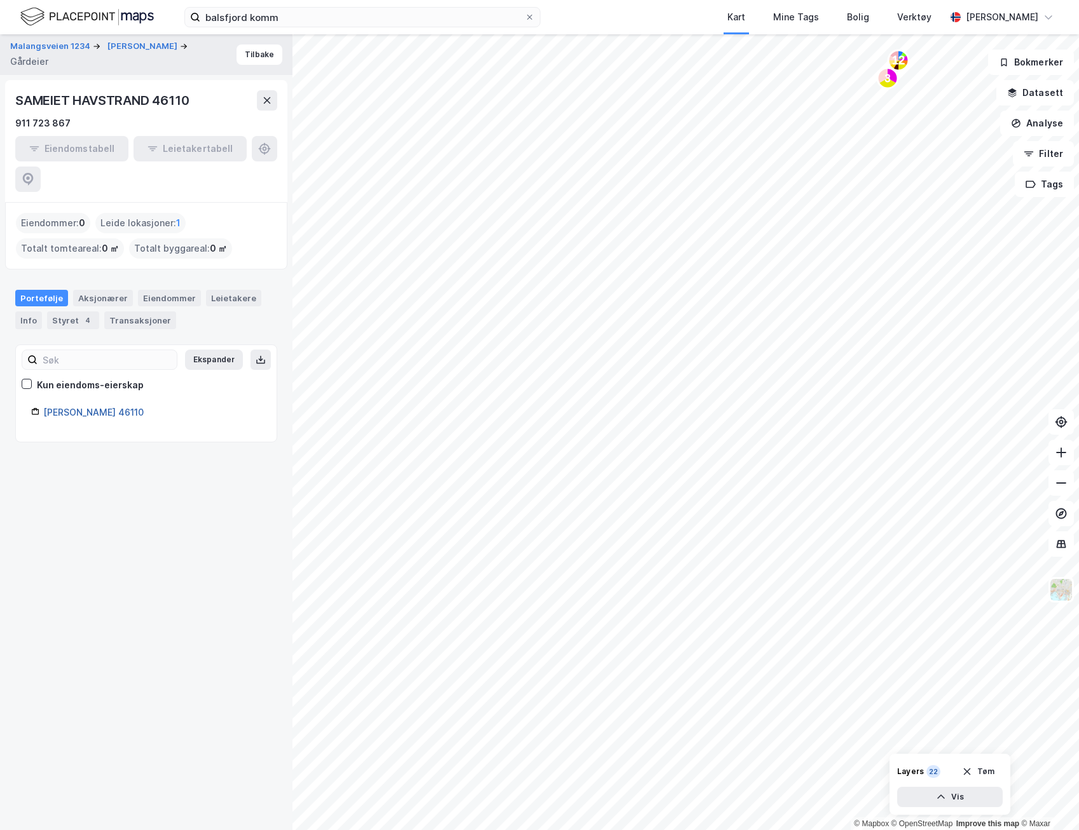
click at [113, 407] on link "[PERSON_NAME] 46110" at bounding box center [93, 412] width 100 height 11
click at [162, 290] on div "Eiendommer" at bounding box center [169, 298] width 63 height 17
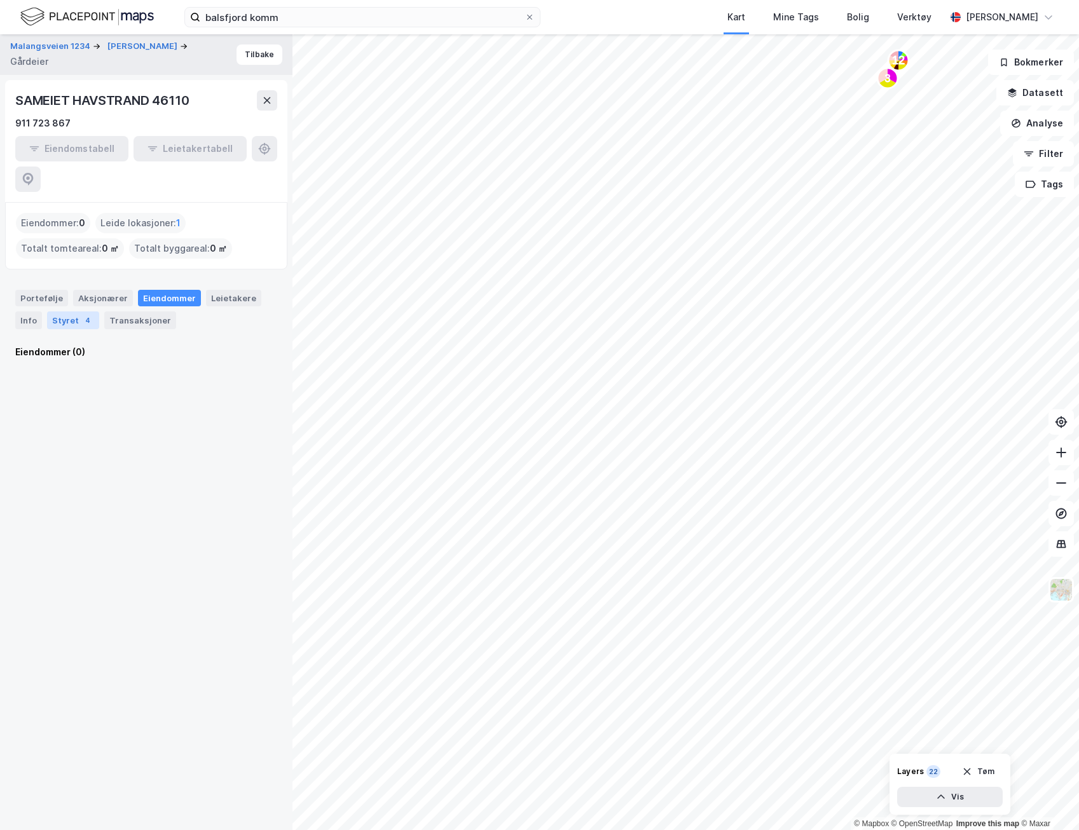
click at [81, 314] on div "4" at bounding box center [87, 320] width 13 height 13
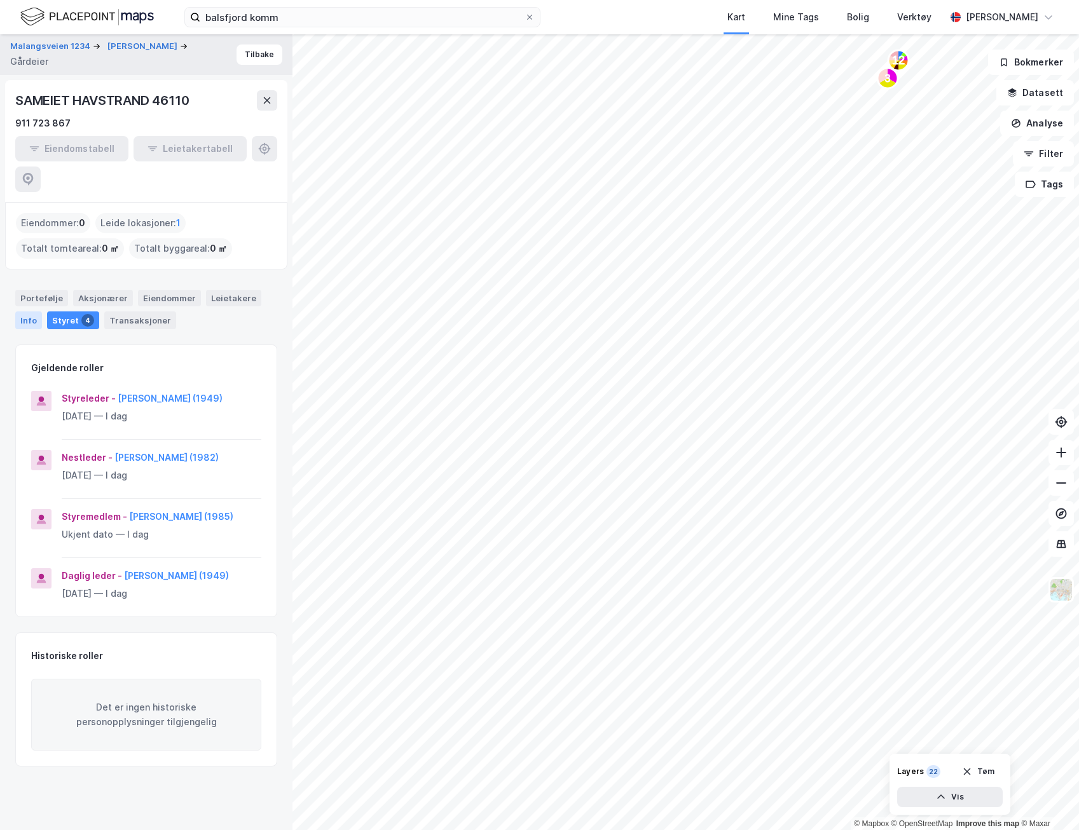
click at [31, 311] on div "Info" at bounding box center [28, 320] width 27 height 18
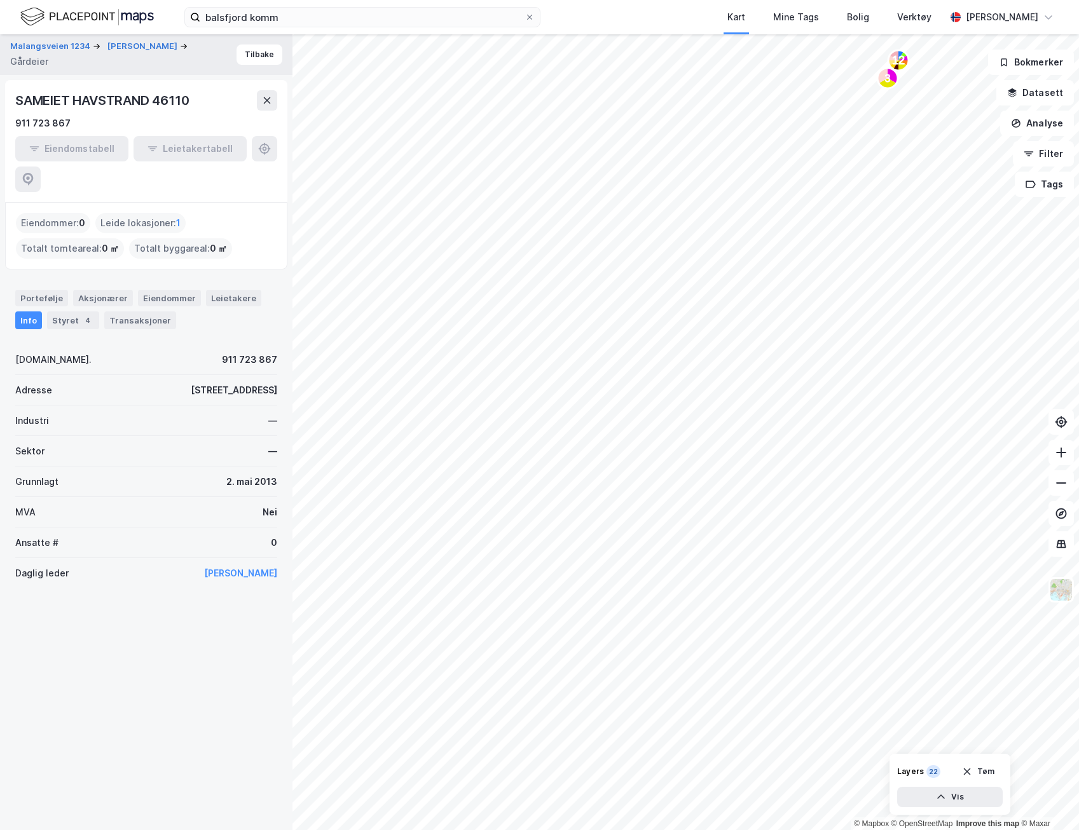
drag, startPoint x: 128, startPoint y: 359, endPoint x: 271, endPoint y: 363, distance: 143.1
click at [271, 363] on div "Malangsveien 1234 [PERSON_NAME] [PERSON_NAME] Tilbake SAMEIET HAVSTRAND 46110 9…" at bounding box center [146, 432] width 292 height 796
drag, startPoint x: 271, startPoint y: 363, endPoint x: 257, endPoint y: 363, distance: 13.3
copy div "[STREET_ADDRESS]"
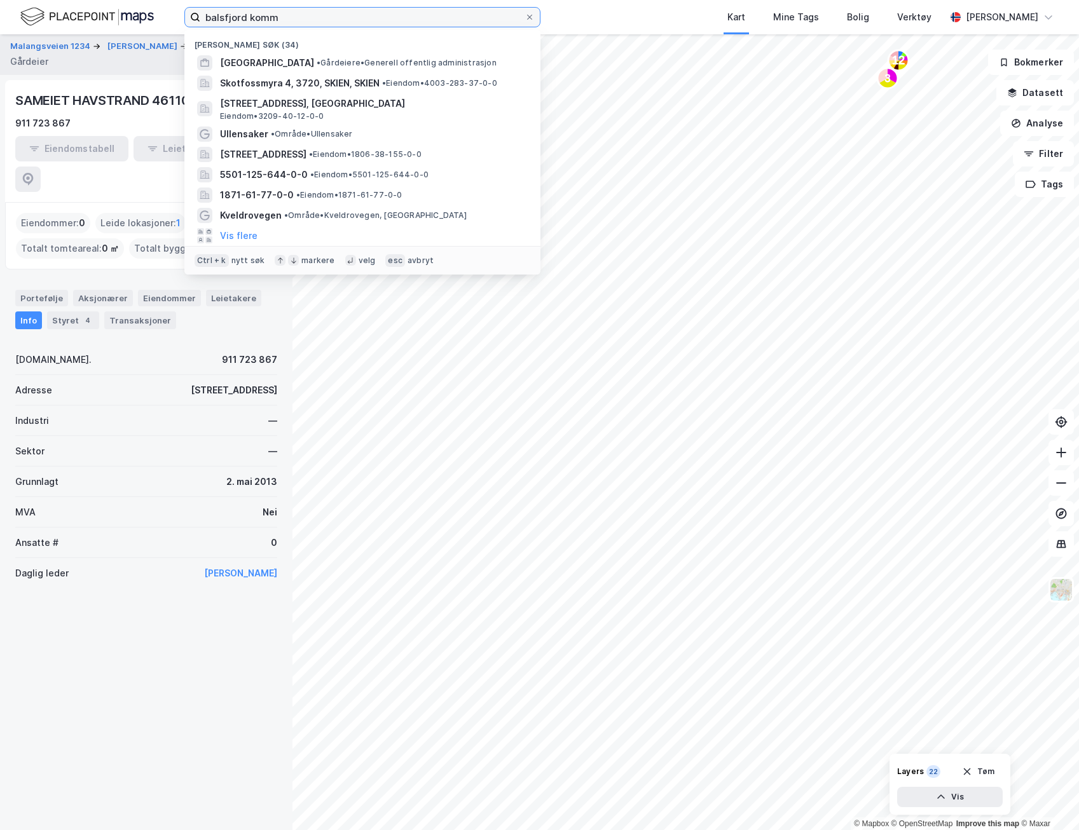
drag, startPoint x: 298, startPoint y: 18, endPoint x: 165, endPoint y: 11, distance: 133.0
click at [165, 11] on div "balsfjord komm Nylige søk (34) [GEOGRAPHIC_DATA] • Gårdeiere • Generell offentl…" at bounding box center [539, 17] width 1079 height 34
paste input "[STREET_ADDRESS]"
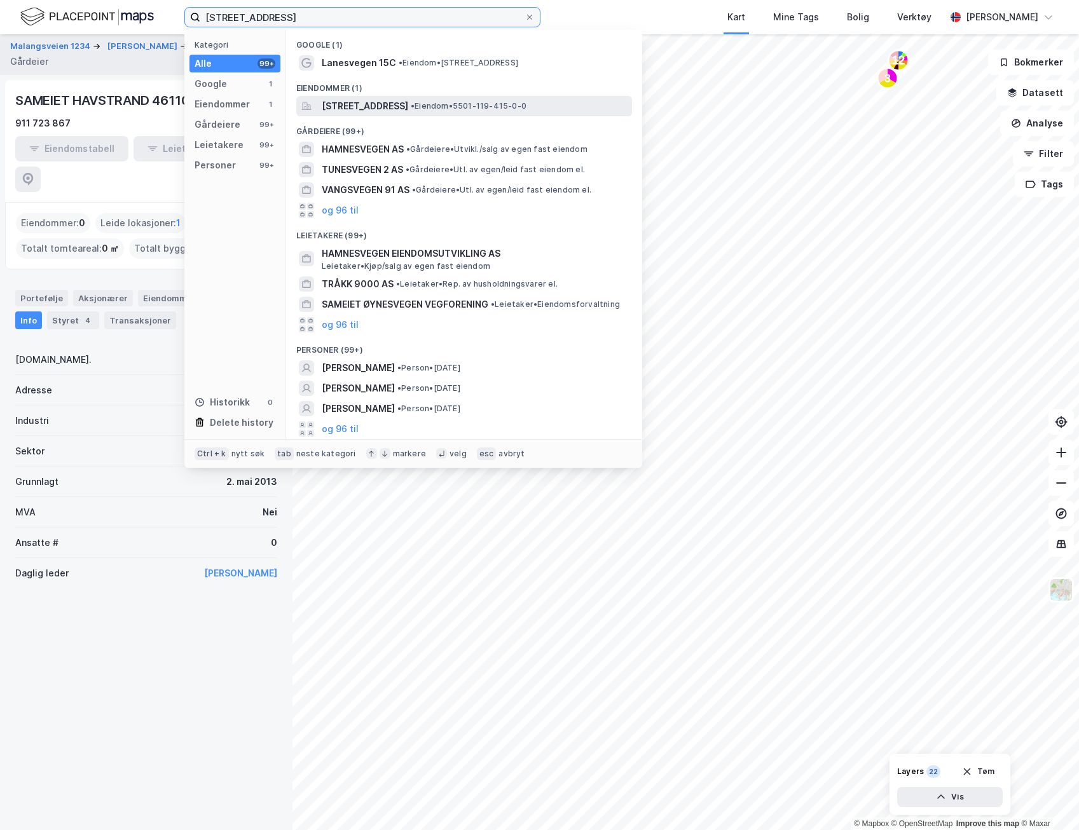
type input "[STREET_ADDRESS]"
click at [382, 108] on span "[STREET_ADDRESS]" at bounding box center [365, 106] width 86 height 15
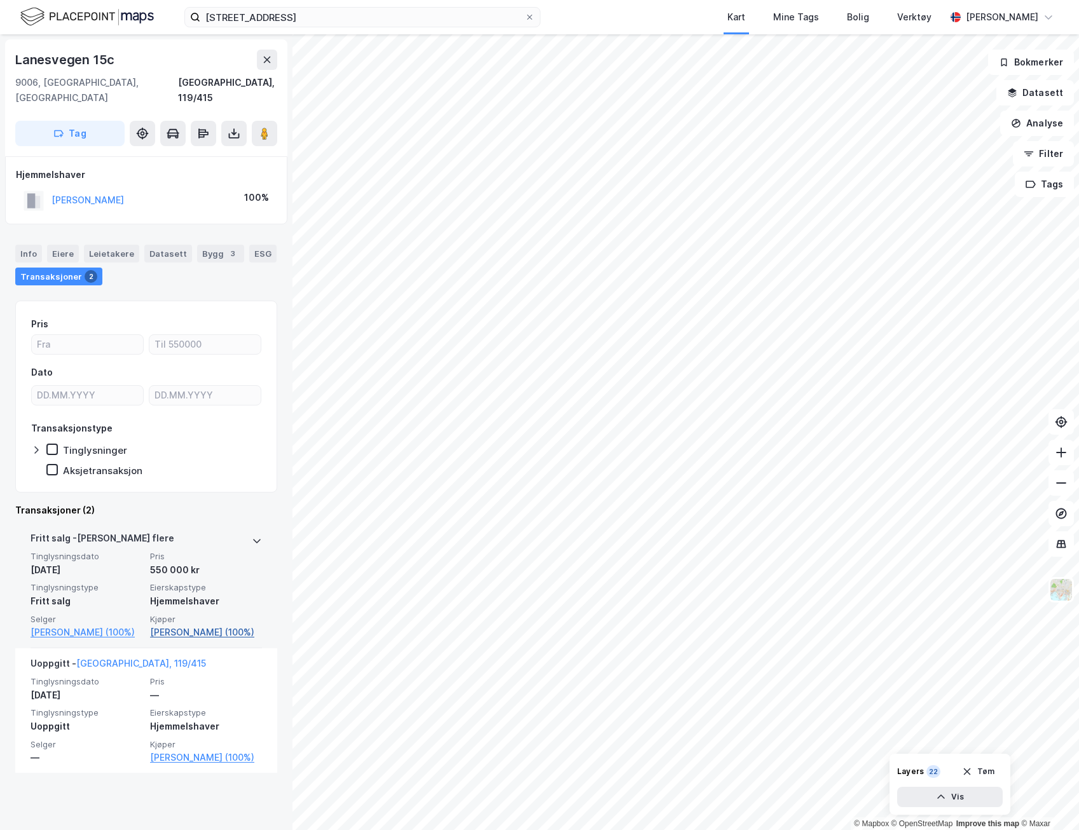
click at [195, 625] on link "[PERSON_NAME] (100%)" at bounding box center [206, 632] width 112 height 15
